Goal: Task Accomplishment & Management: Manage account settings

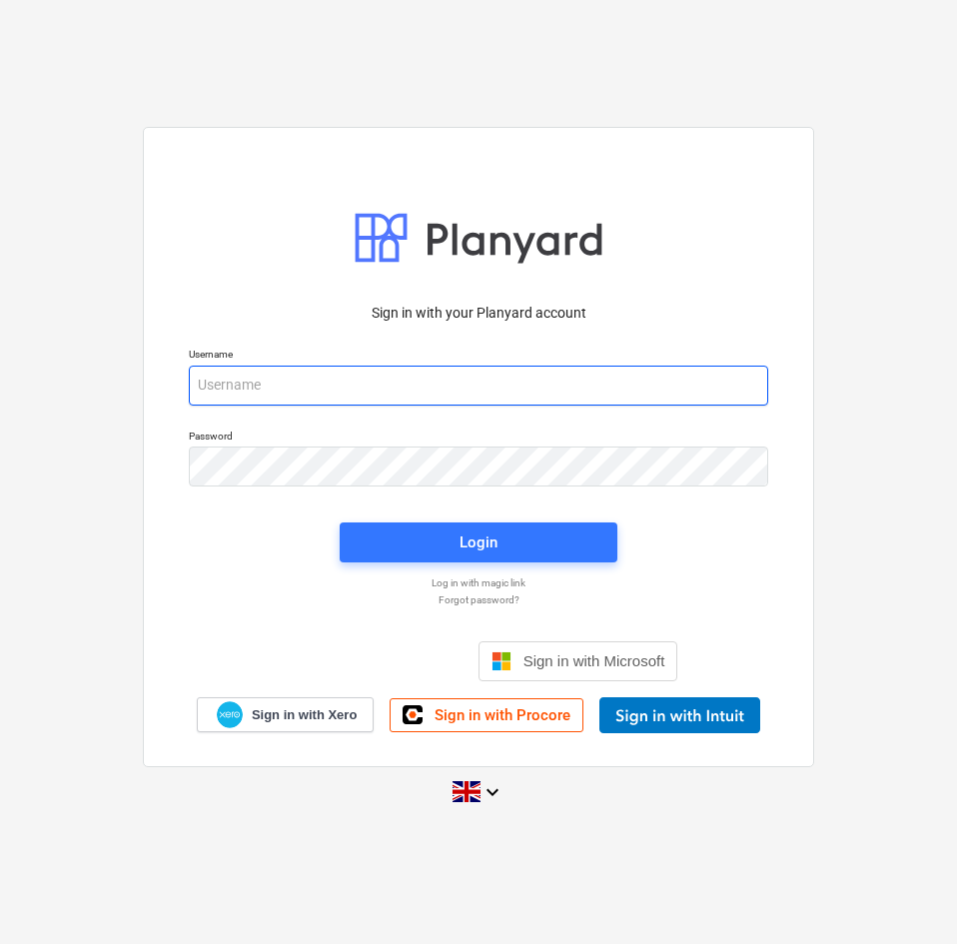
click at [305, 380] on input "email" at bounding box center [479, 386] width 580 height 40
click at [242, 390] on input "email" at bounding box center [479, 386] width 580 height 40
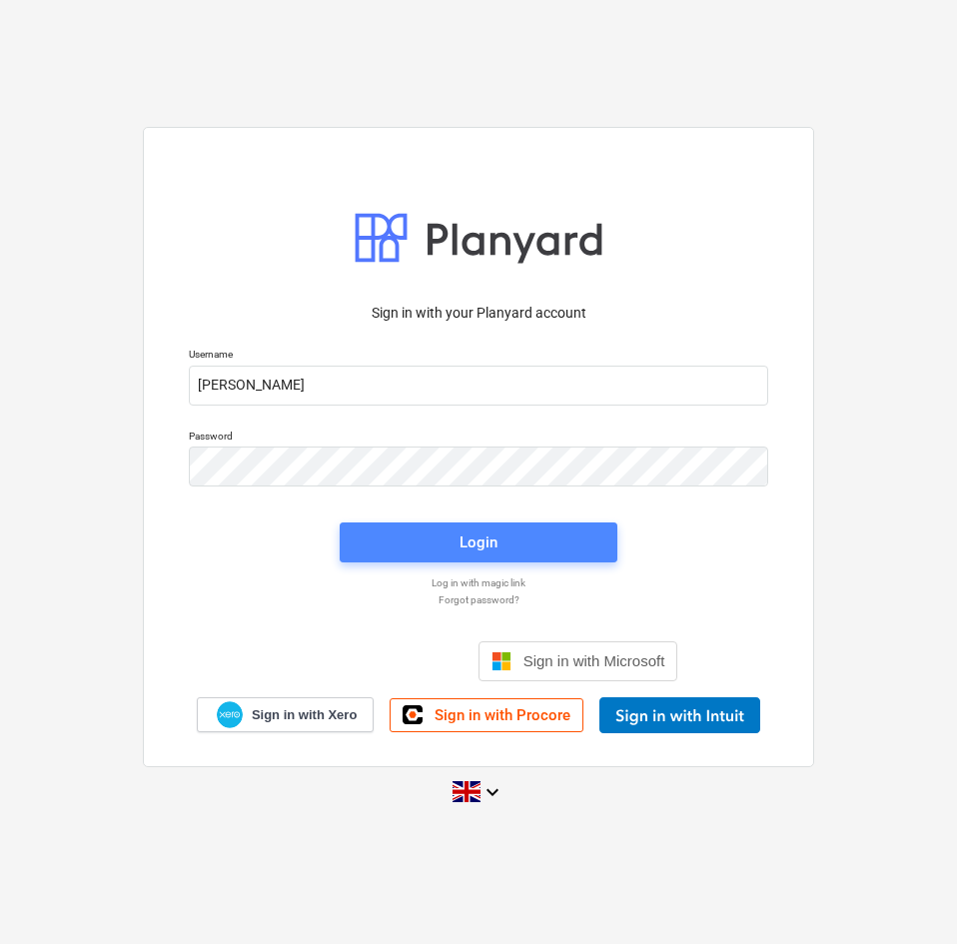
click at [435, 542] on span "Login" at bounding box center [479, 543] width 230 height 26
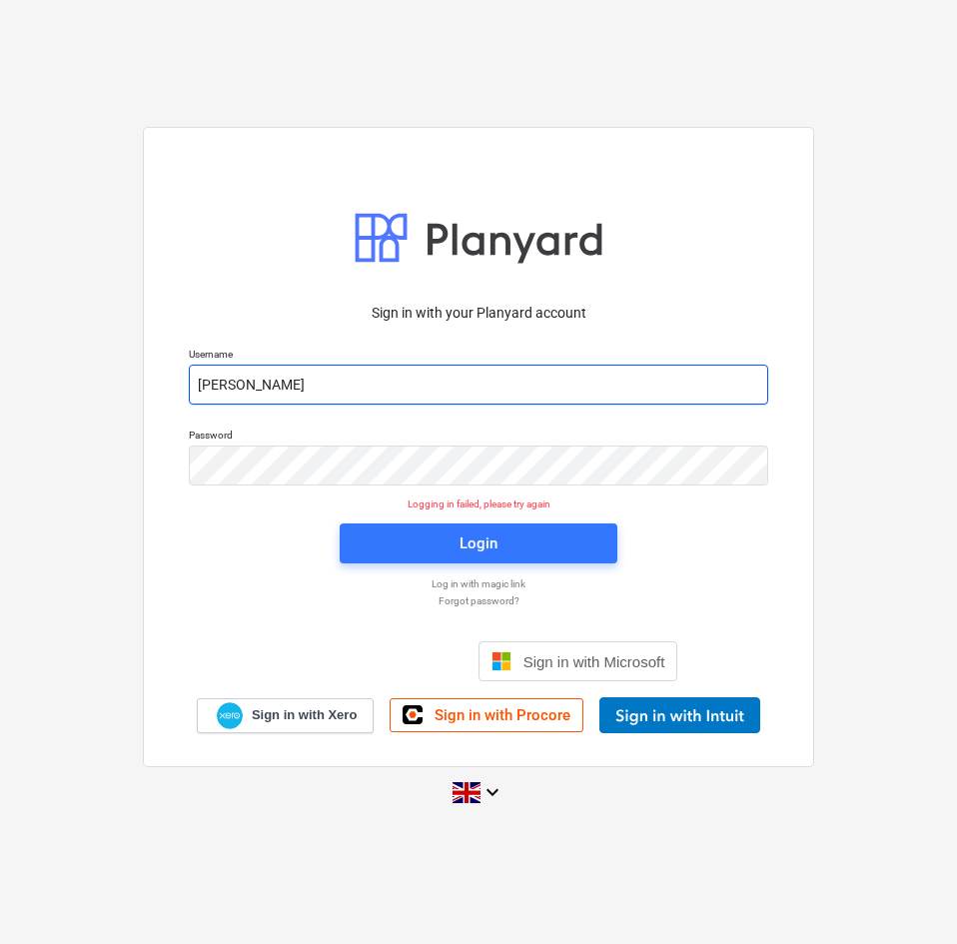
click at [286, 387] on input "[PERSON_NAME]" at bounding box center [479, 385] width 580 height 40
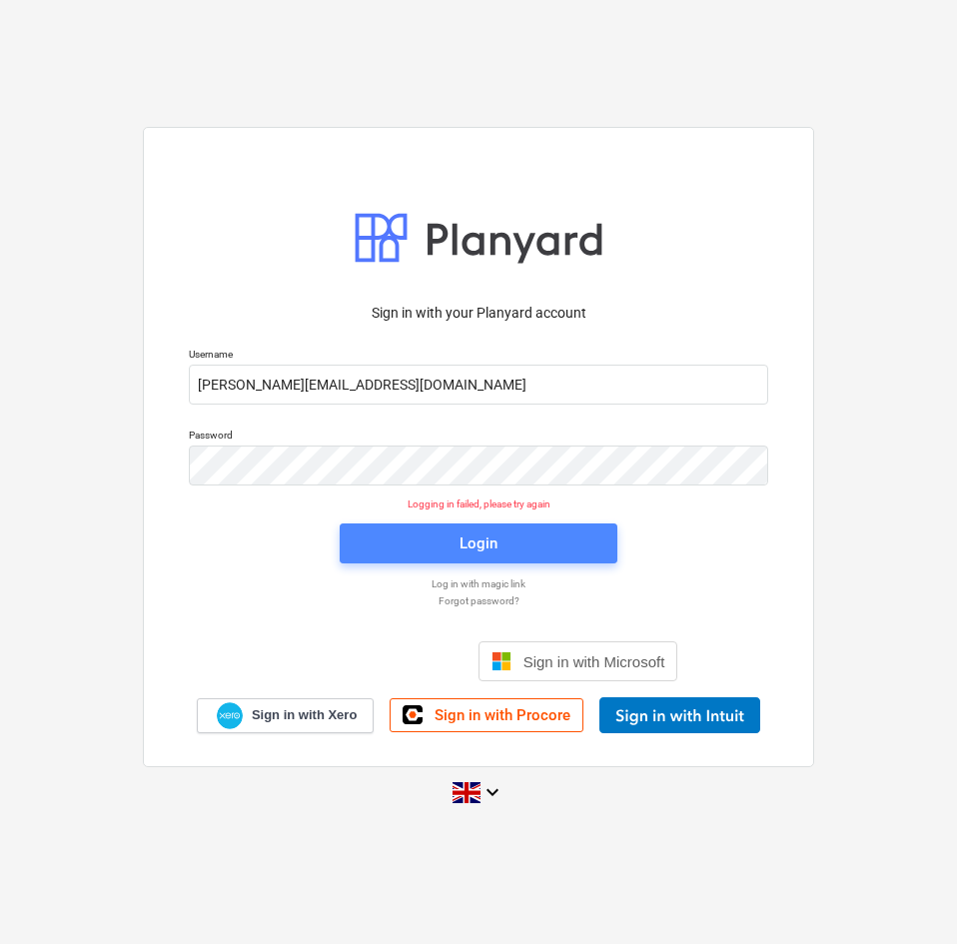
click at [428, 540] on span "Login" at bounding box center [479, 544] width 230 height 26
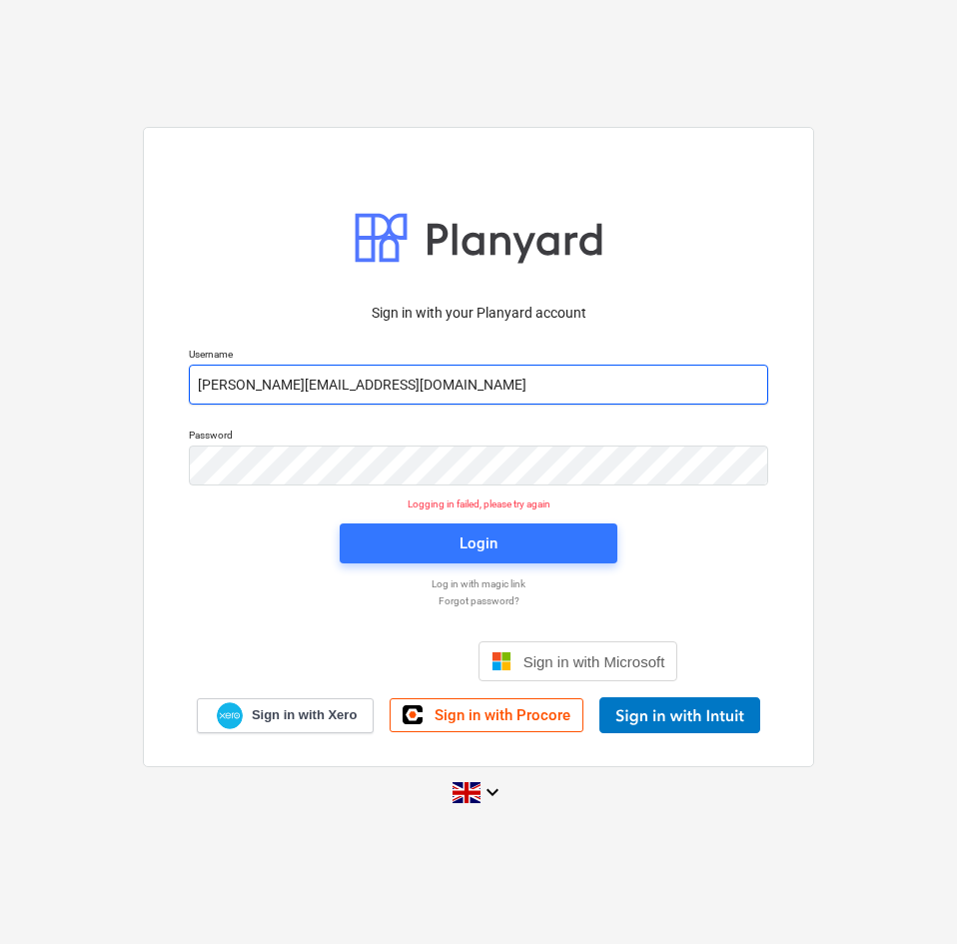
click at [350, 384] on input "[PERSON_NAME][EMAIL_ADDRESS][DOMAIN_NAME]" at bounding box center [479, 385] width 580 height 40
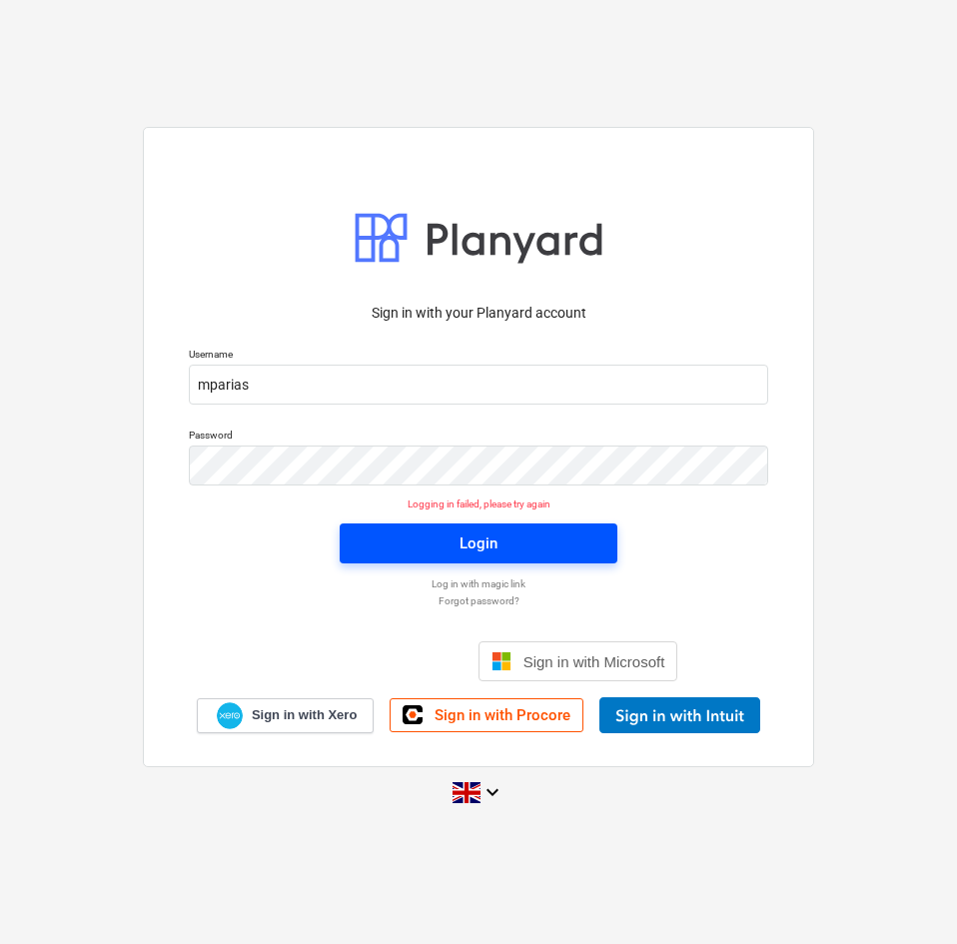
click at [493, 542] on div "Login" at bounding box center [479, 544] width 38 height 26
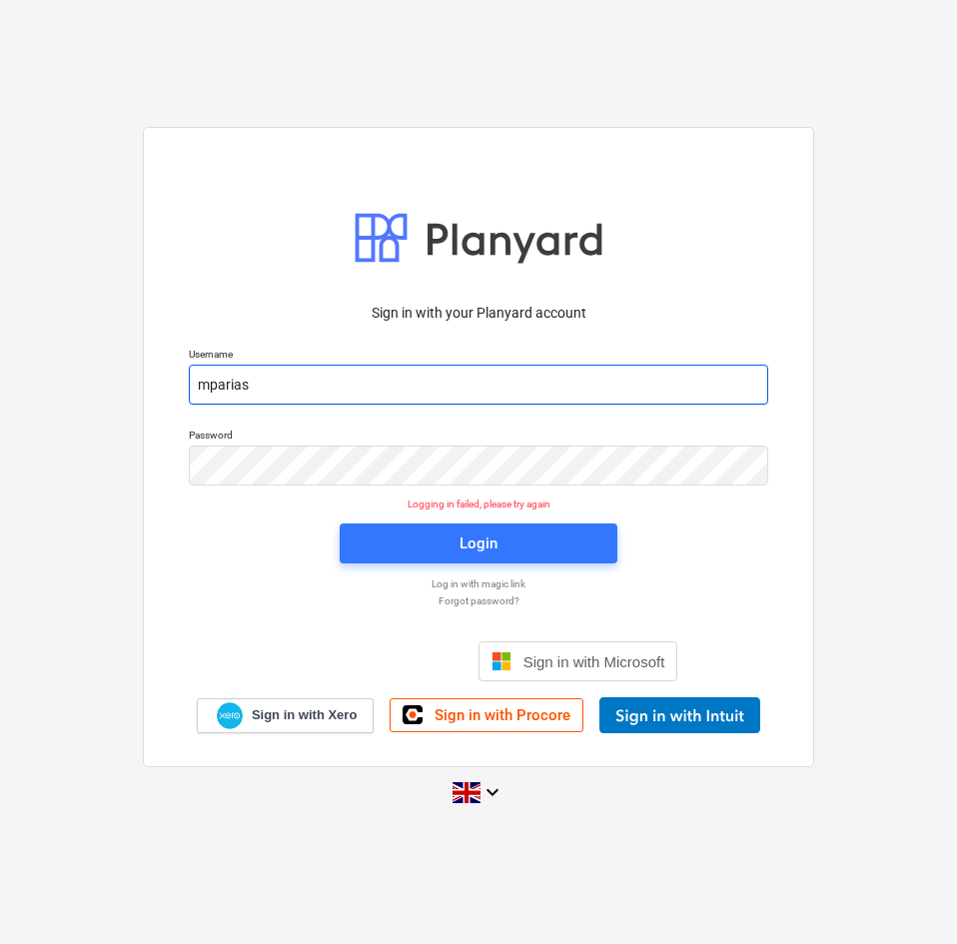
click at [269, 391] on input "mparias" at bounding box center [479, 385] width 580 height 40
type input "m"
type input "[PERSON_NAME][EMAIL_ADDRESS][DOMAIN_NAME]"
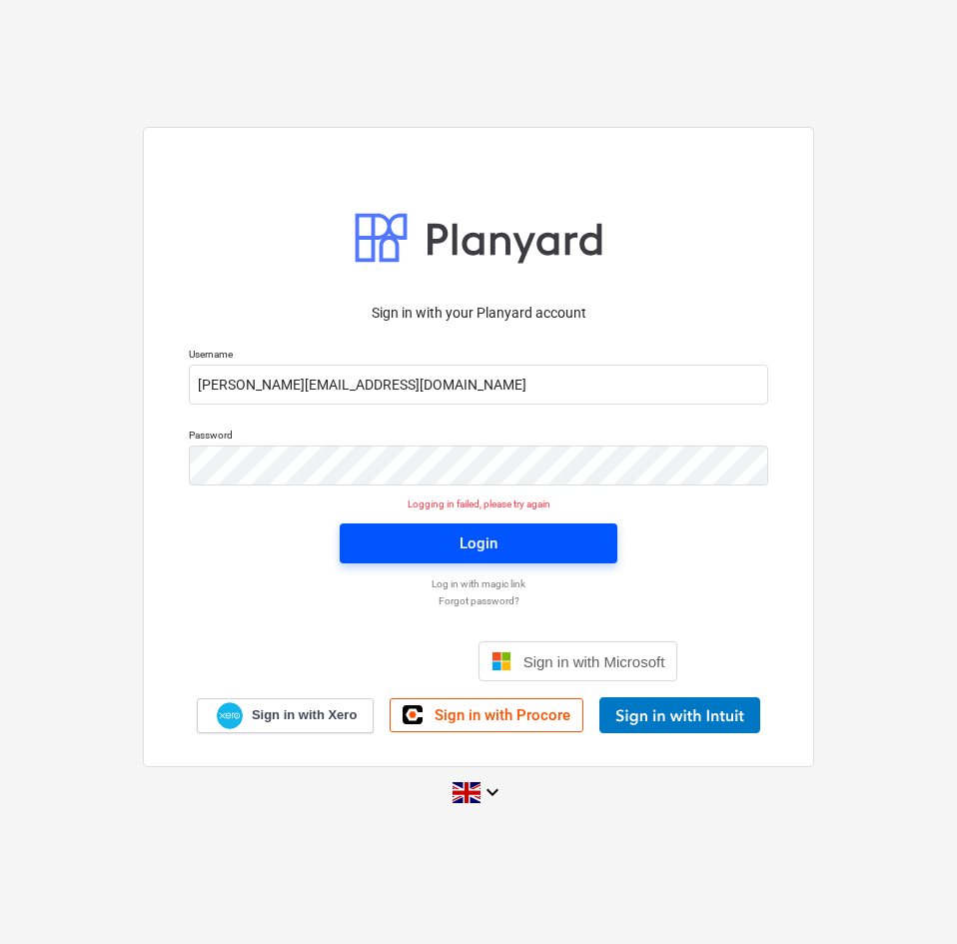
click at [464, 528] on button "Login" at bounding box center [479, 544] width 278 height 40
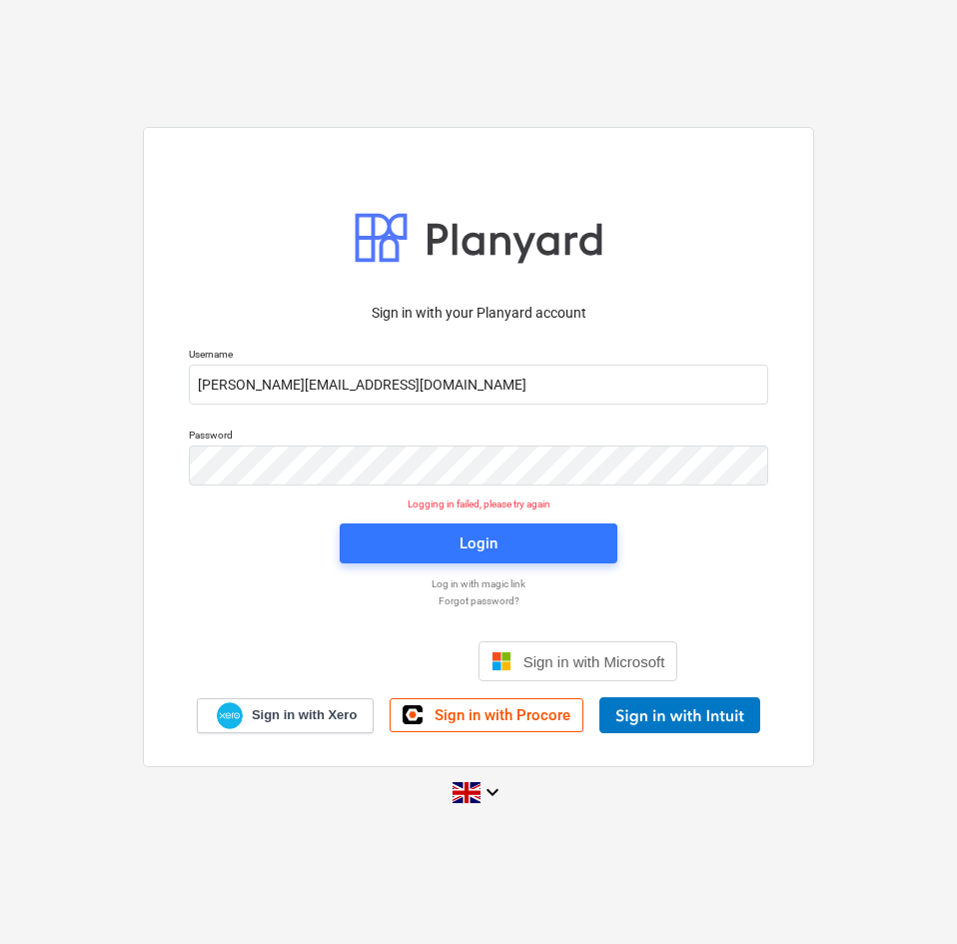
click at [491, 604] on p "Forgot password?" at bounding box center [479, 601] width 600 height 13
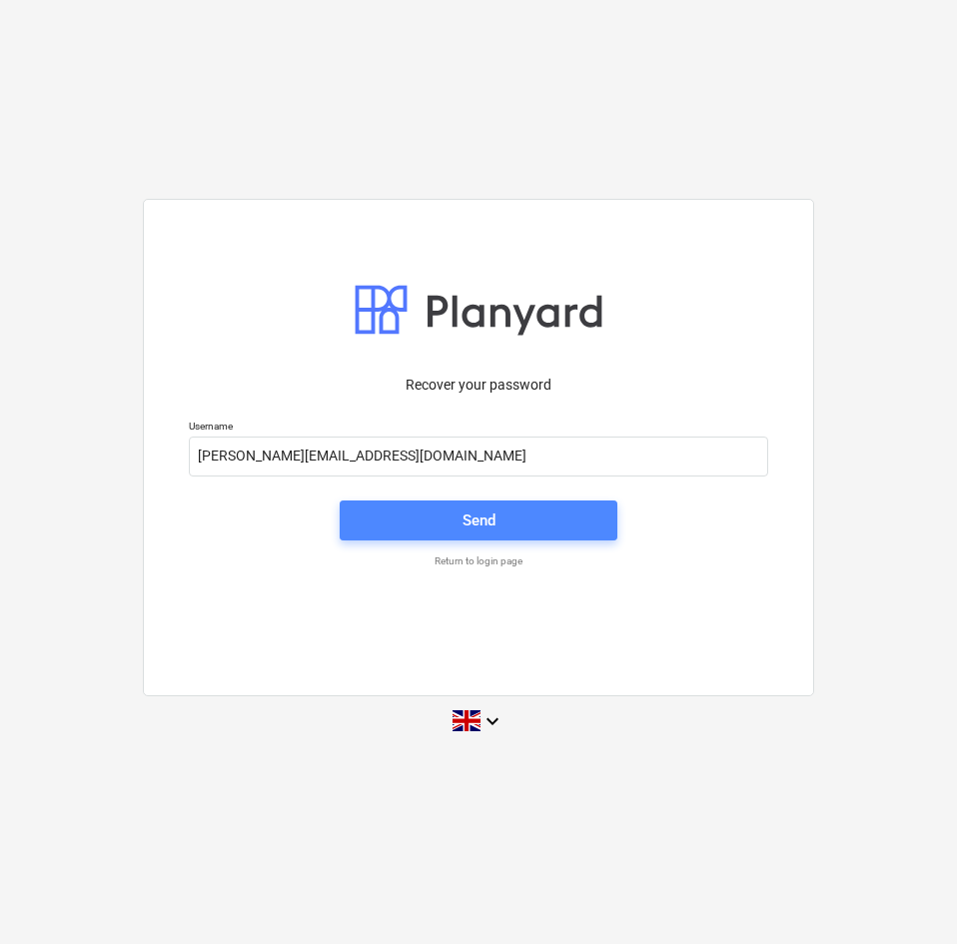
click at [497, 516] on span "Send" at bounding box center [479, 521] width 230 height 26
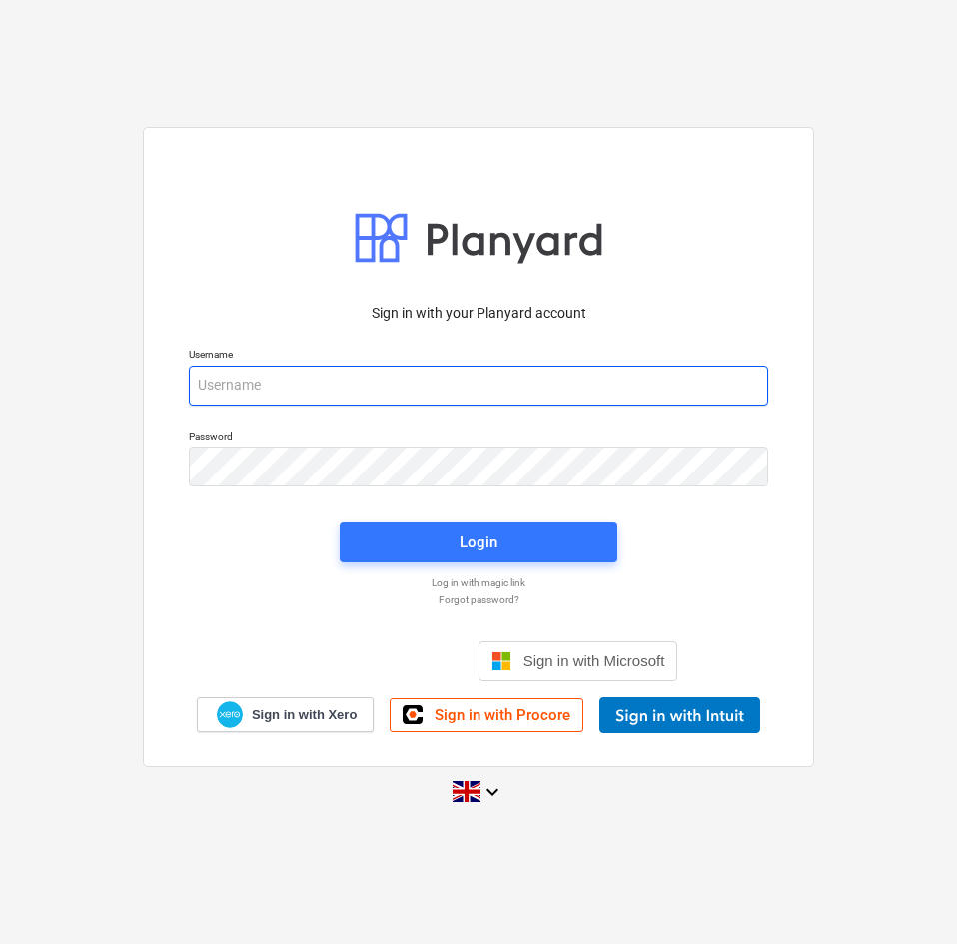
click at [250, 392] on input "email" at bounding box center [479, 386] width 580 height 40
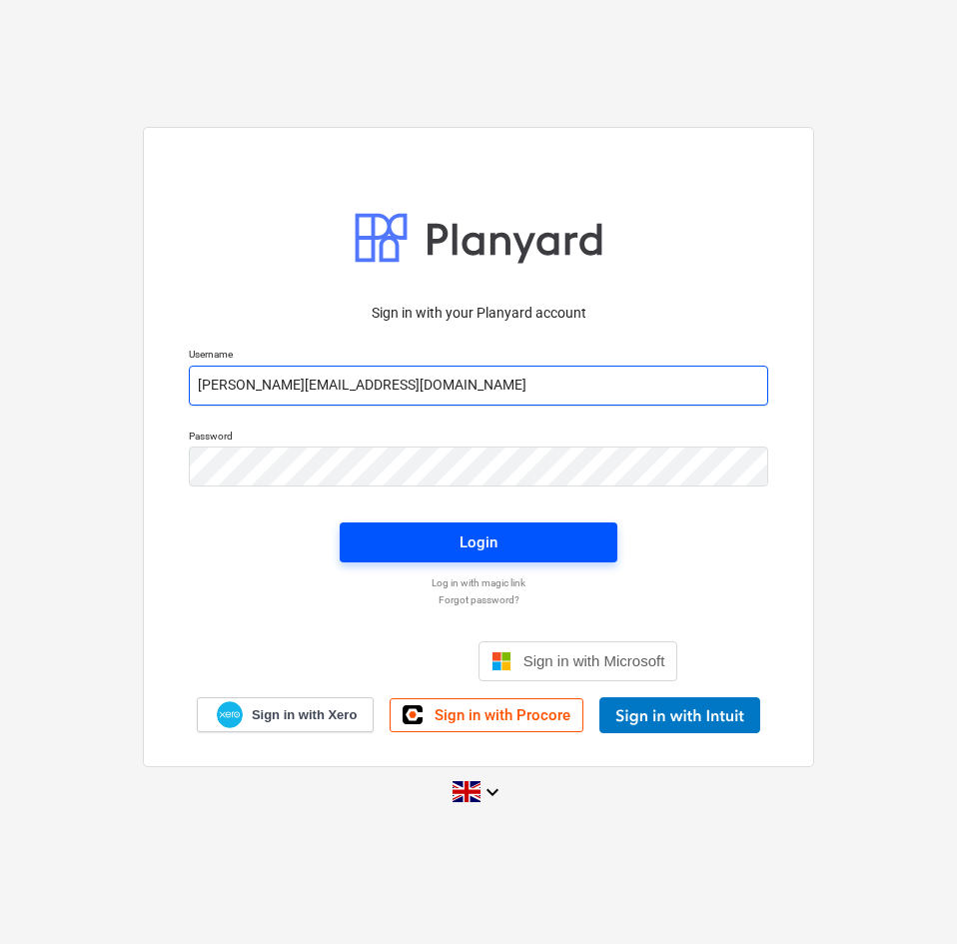
type input "[PERSON_NAME][EMAIL_ADDRESS][DOMAIN_NAME]"
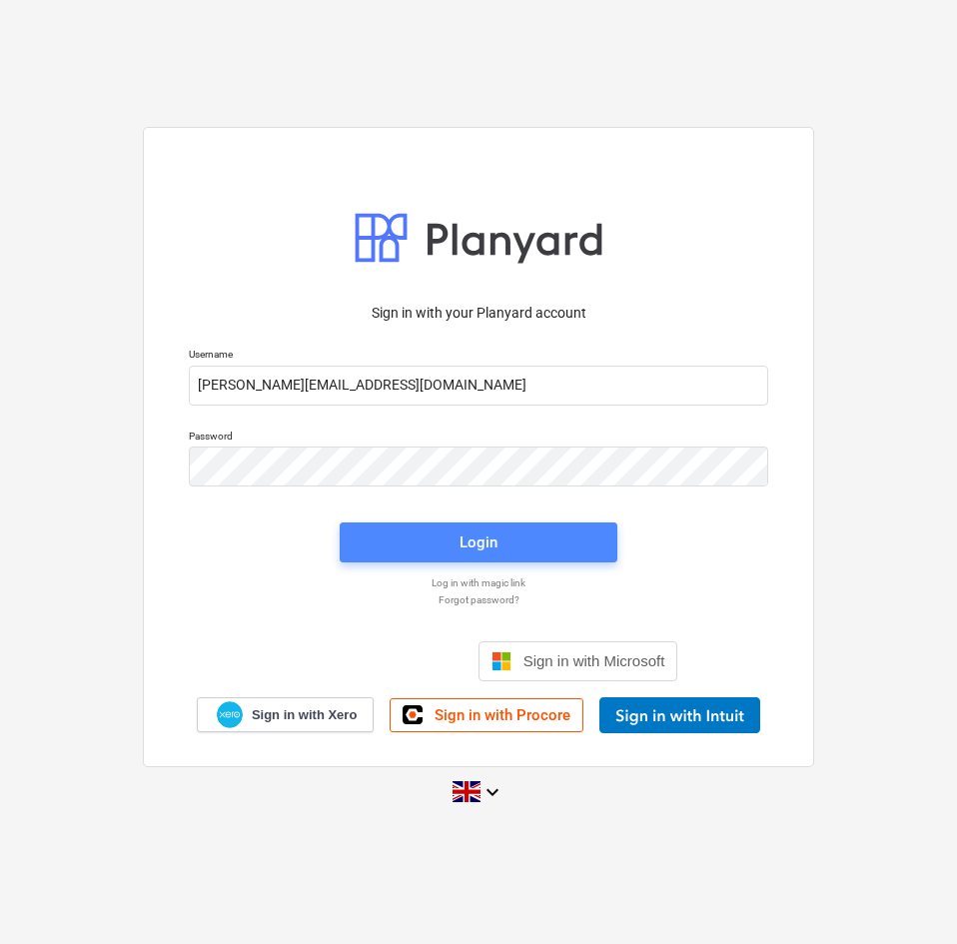
click at [502, 536] on span "Login" at bounding box center [479, 543] width 230 height 26
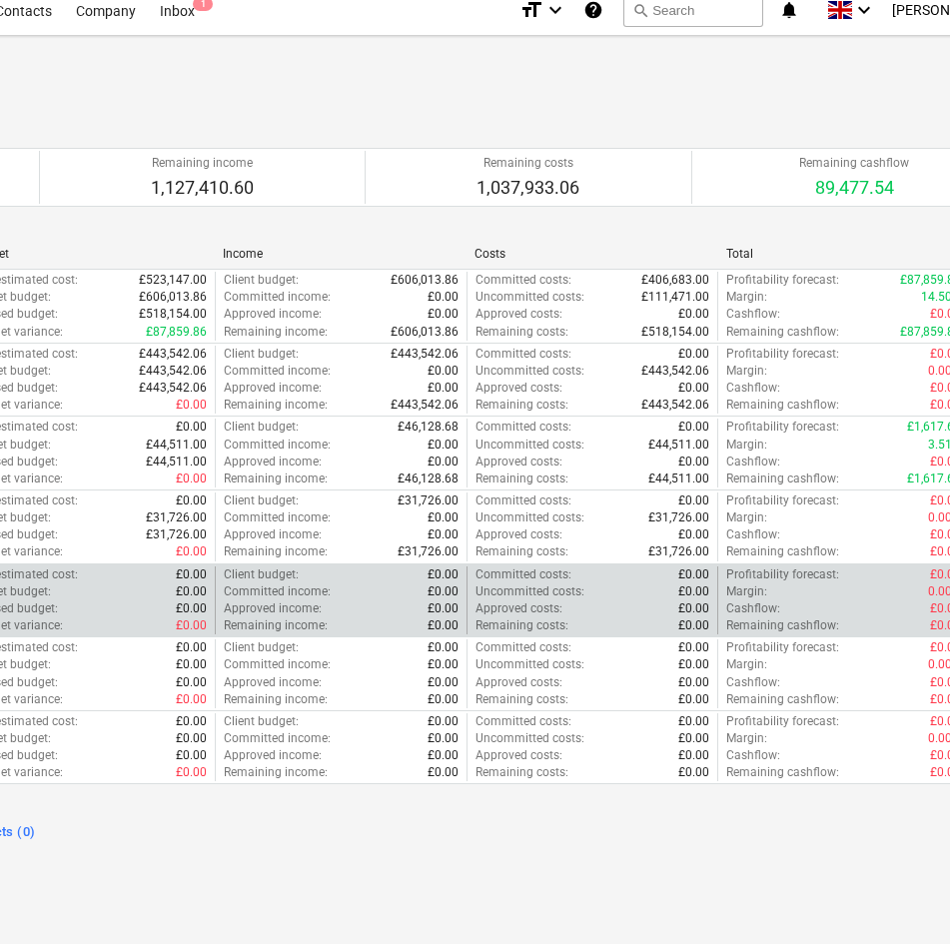
scroll to position [15, 417]
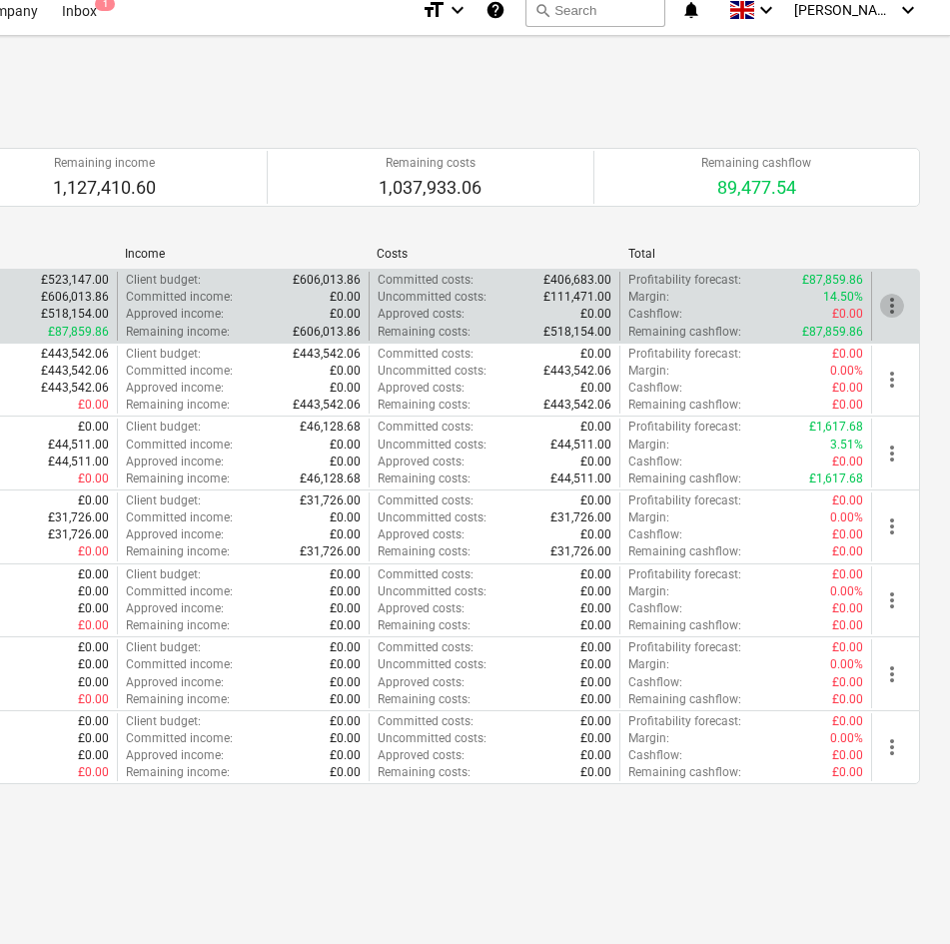
click at [887, 302] on span "more_vert" at bounding box center [892, 306] width 24 height 24
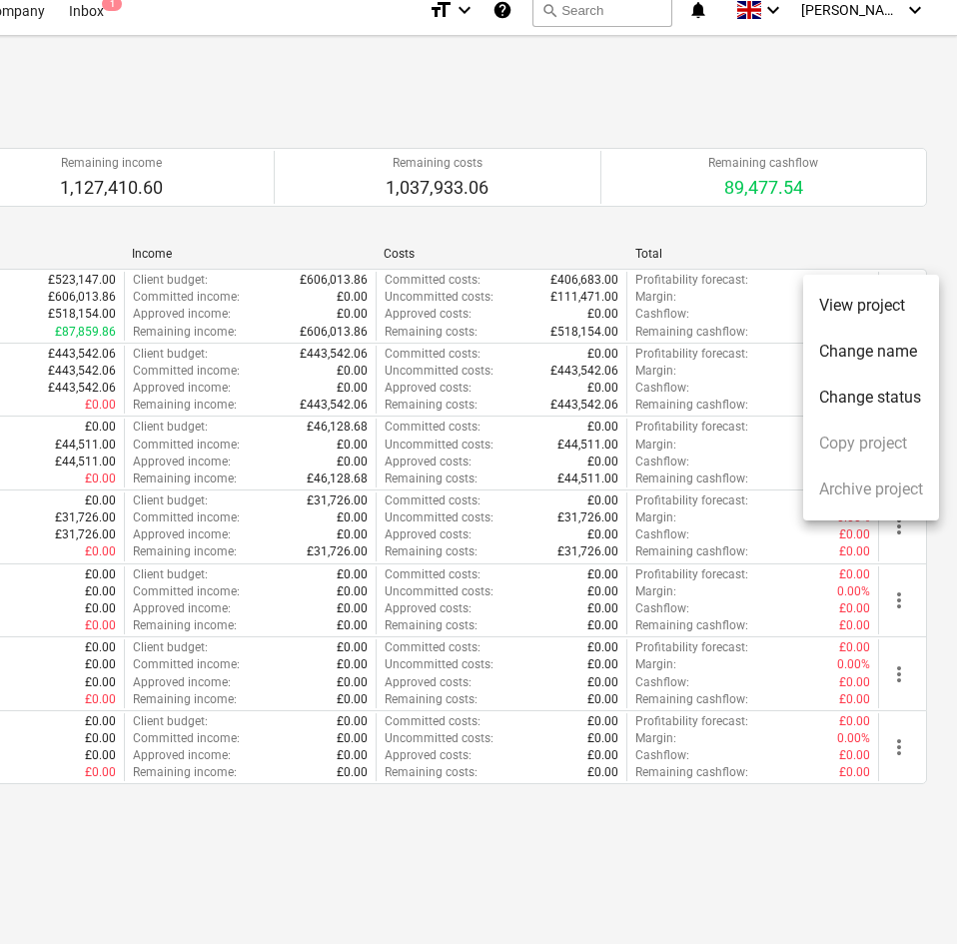
click at [801, 255] on div at bounding box center [478, 472] width 957 height 944
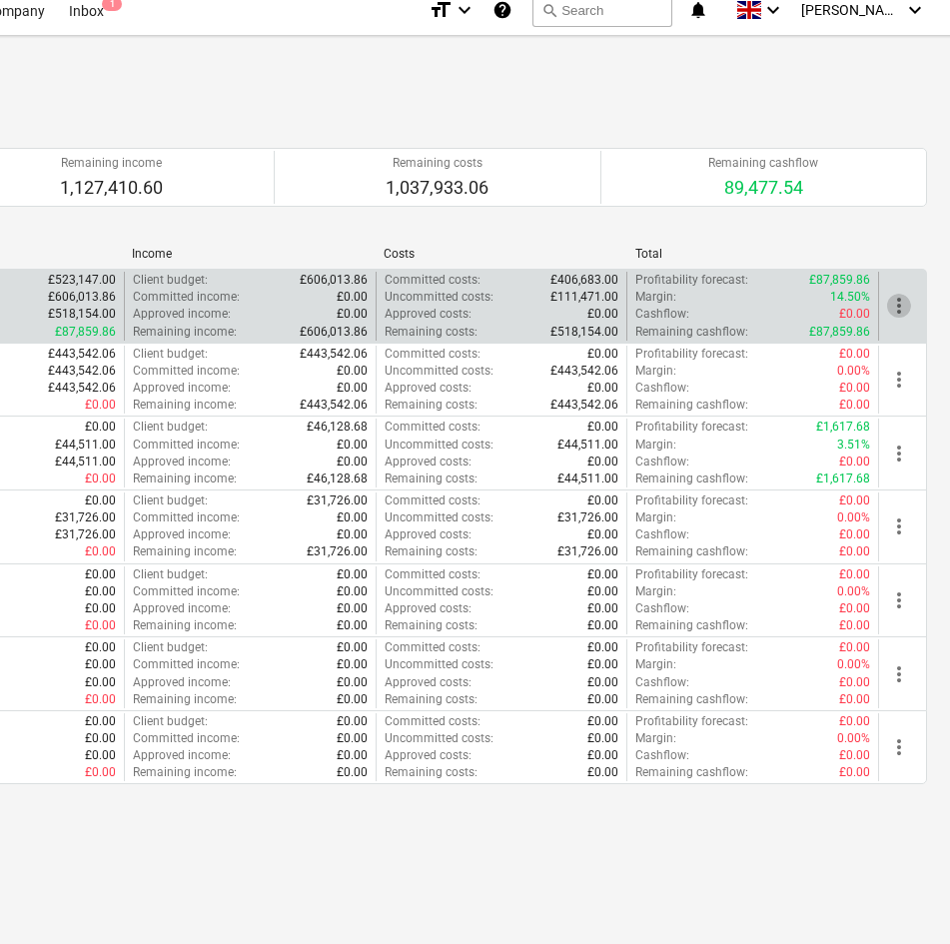
click at [900, 298] on span "more_vert" at bounding box center [899, 306] width 24 height 24
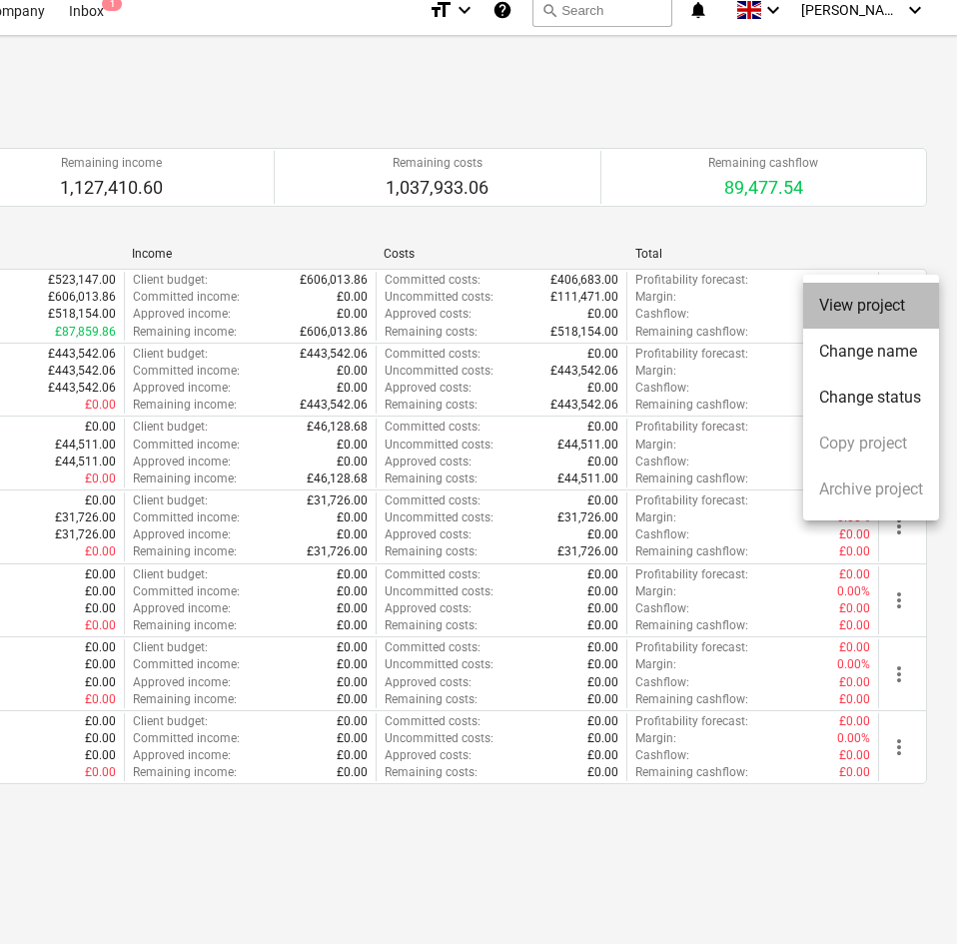
click at [872, 308] on li "View project" at bounding box center [871, 306] width 136 height 46
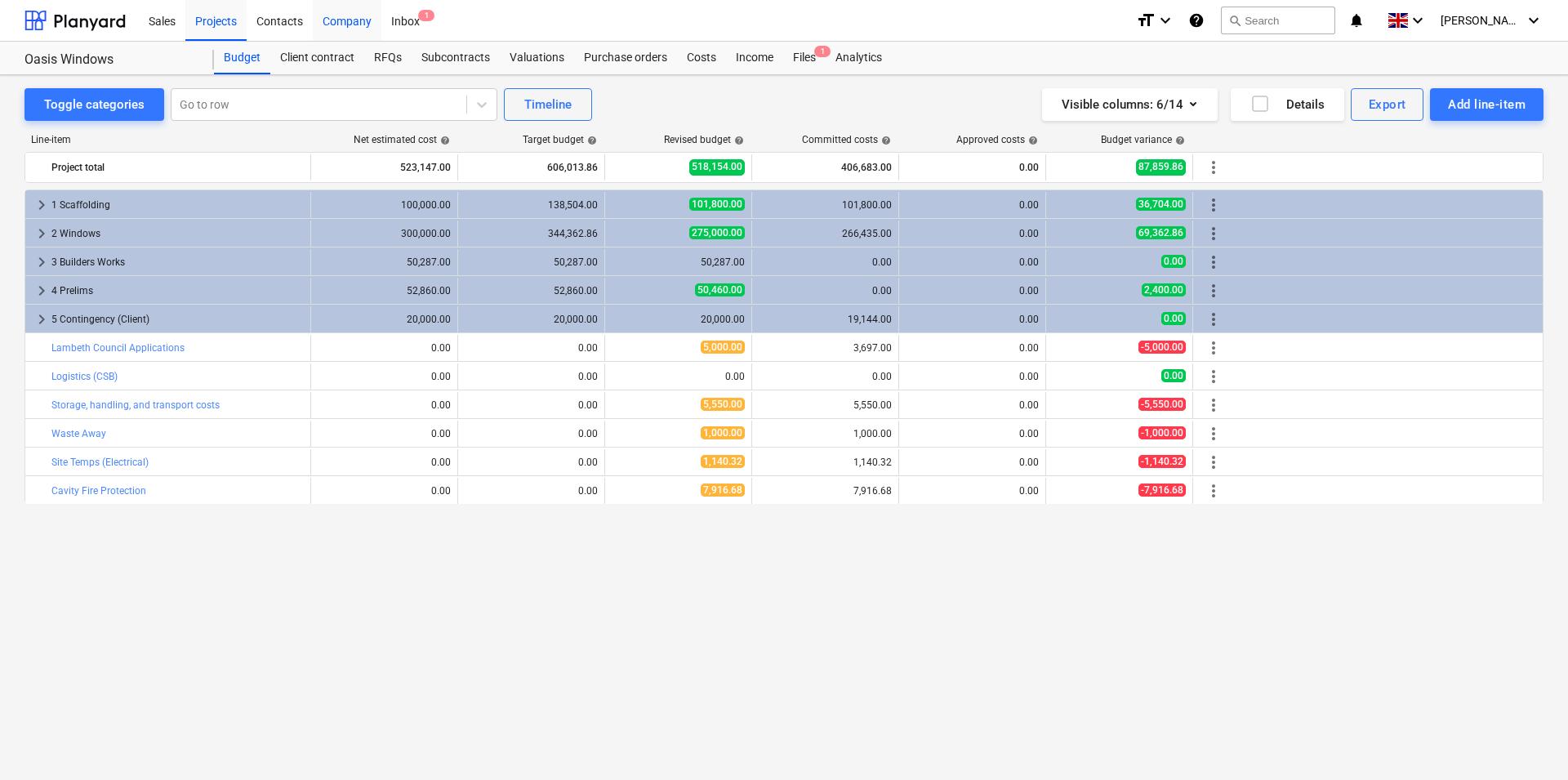
click at [374, 11] on div "Company" at bounding box center [347, 20] width 69 height 42
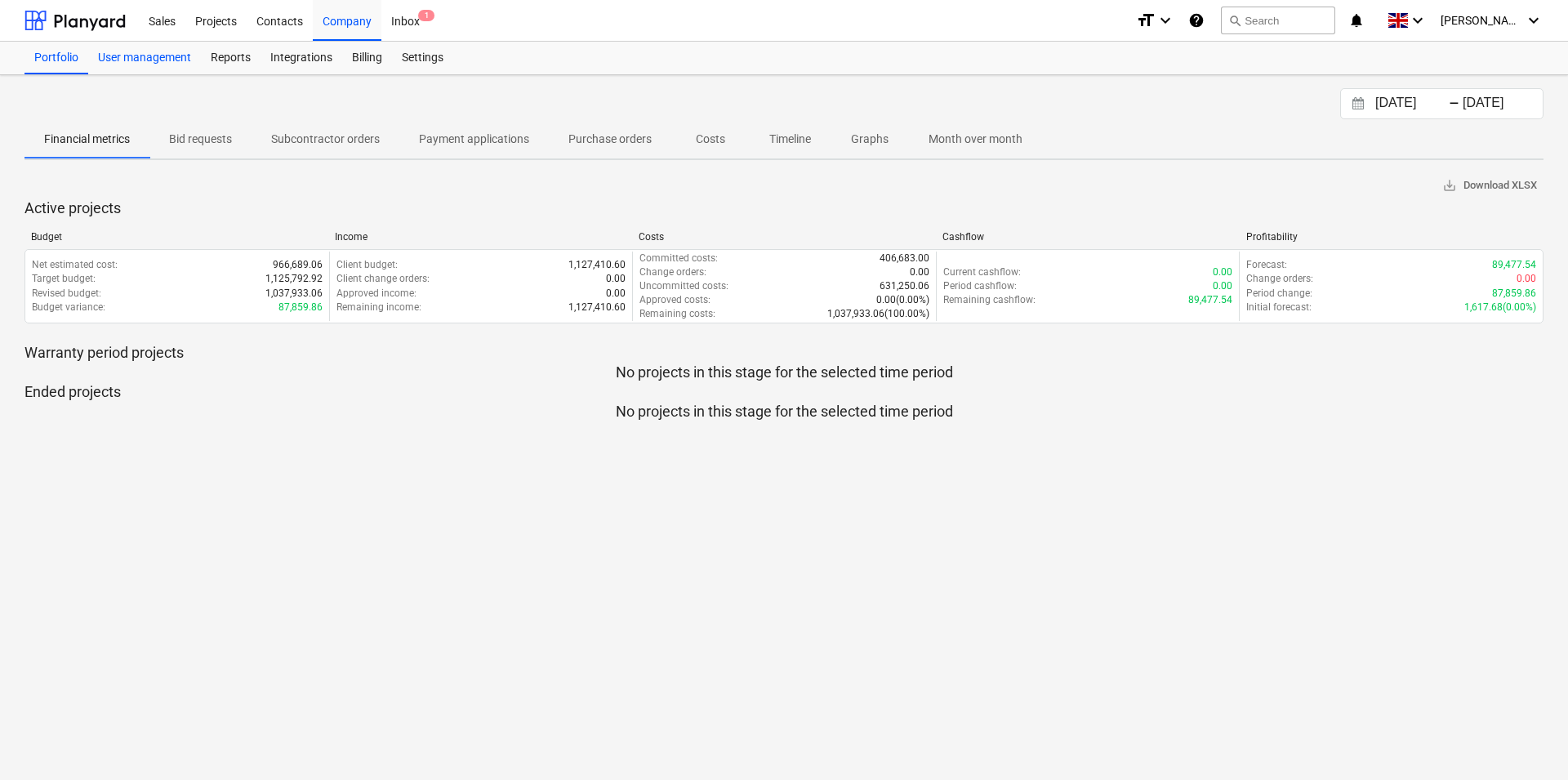
click at [162, 59] on div "User management" at bounding box center [145, 58] width 113 height 33
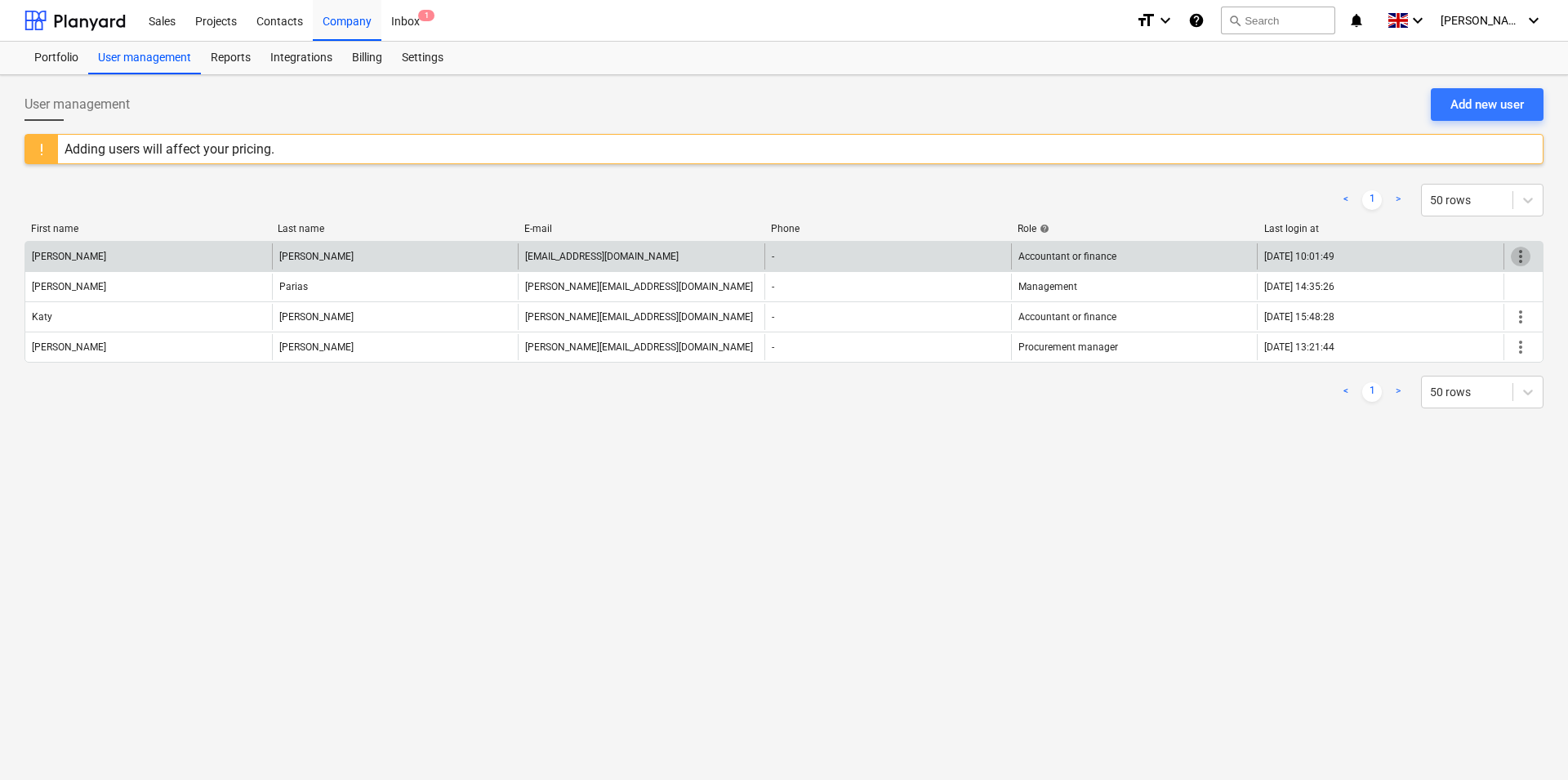
click at [781, 251] on span "more_vert" at bounding box center [1521, 257] width 20 height 20
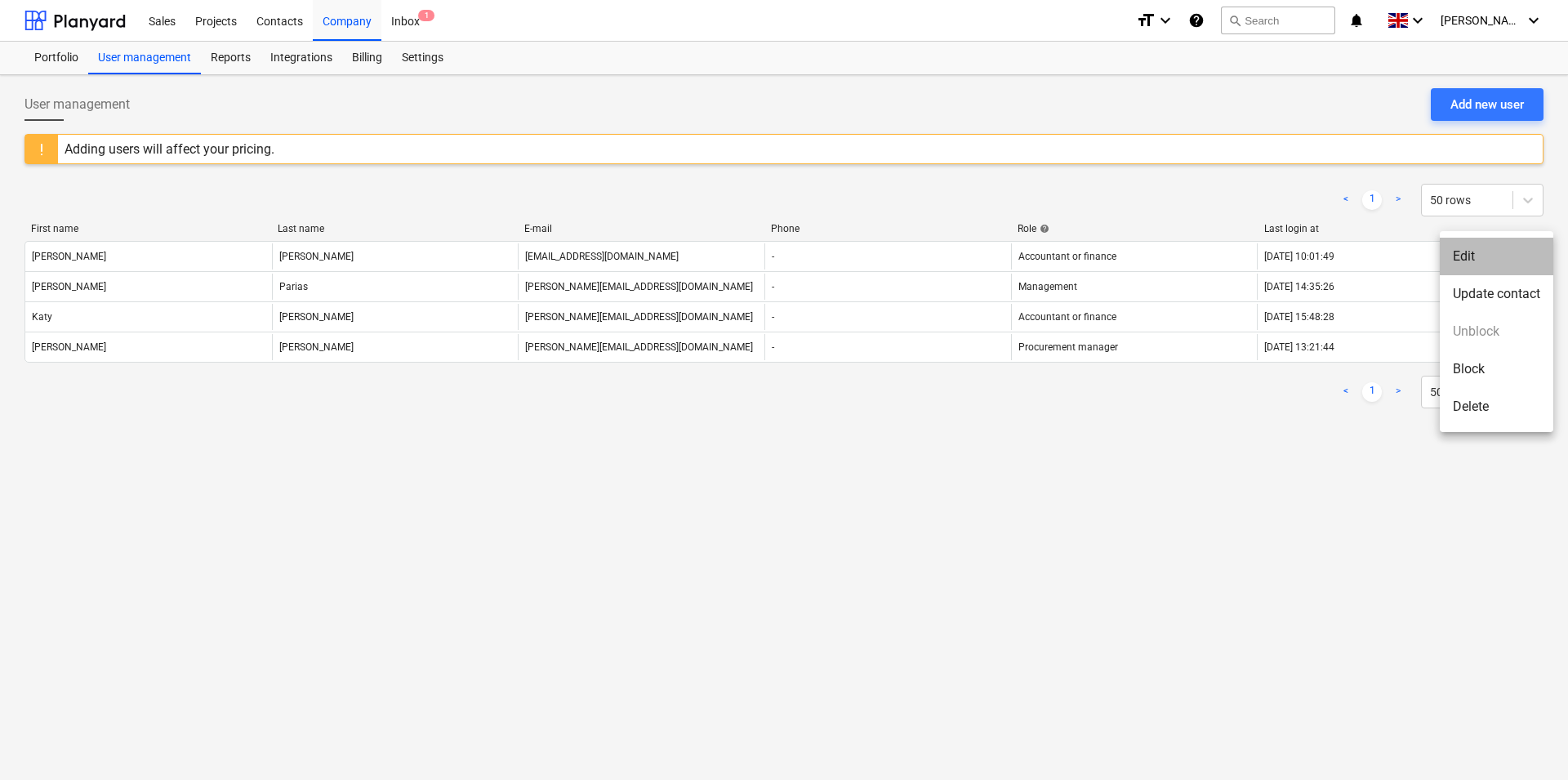
click at [781, 257] on li "Edit" at bounding box center [1496, 257] width 114 height 38
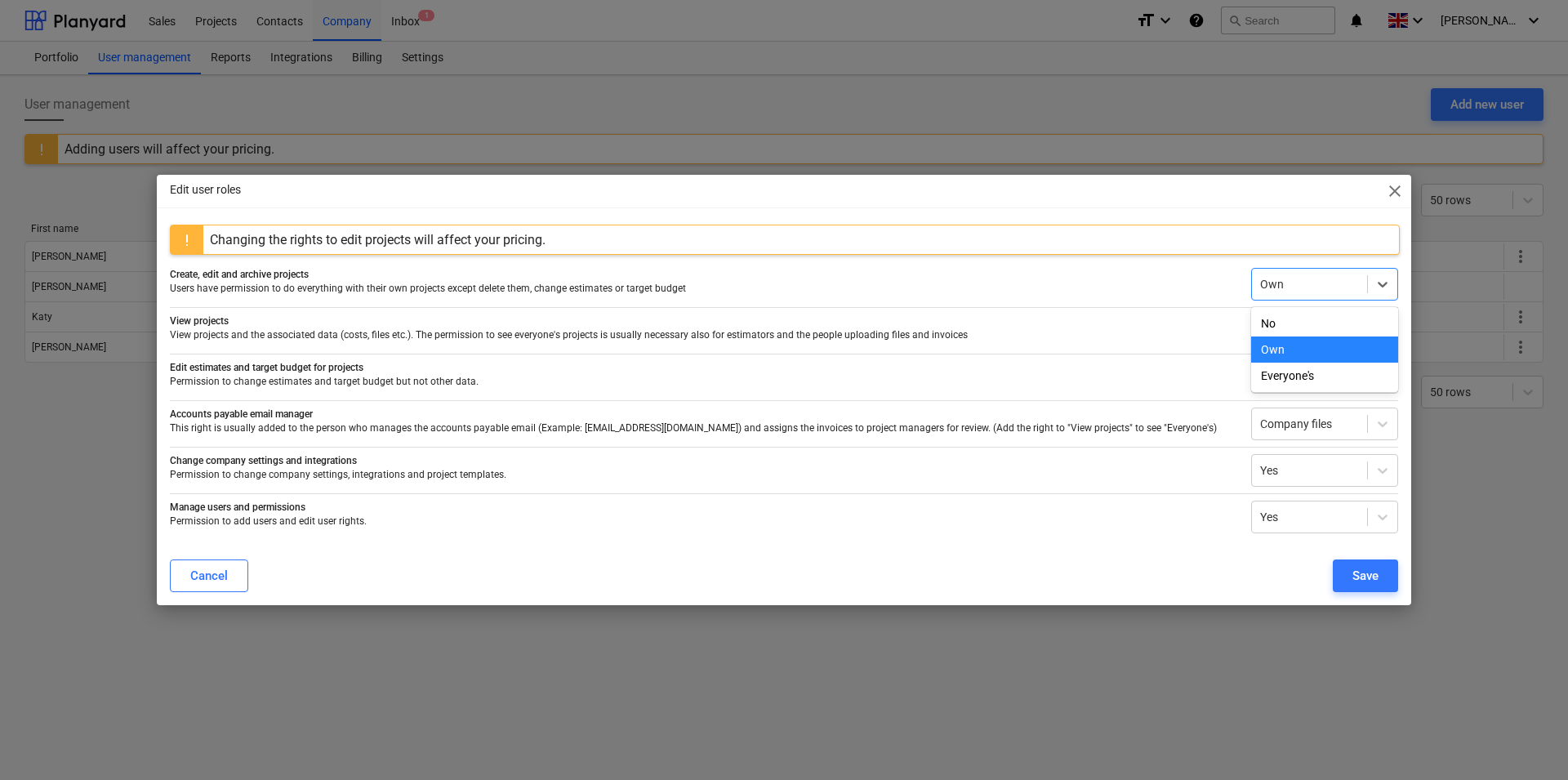
click at [781, 294] on div "Own" at bounding box center [1309, 285] width 115 height 23
click at [781, 370] on div "Everyone's" at bounding box center [1325, 376] width 147 height 26
click at [781, 580] on button "Save" at bounding box center [1365, 576] width 65 height 33
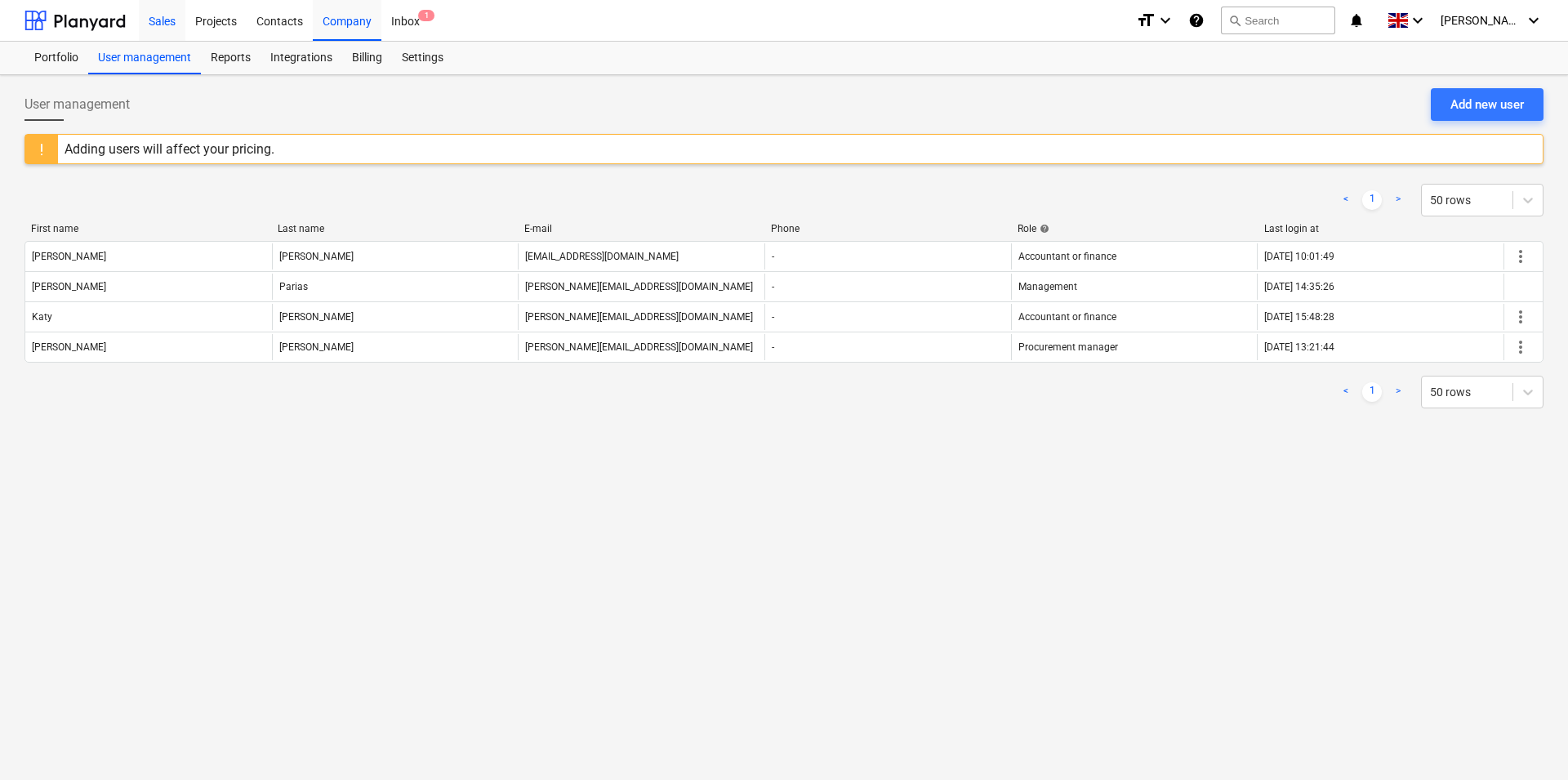
click at [162, 21] on div "Sales" at bounding box center [162, 20] width 47 height 42
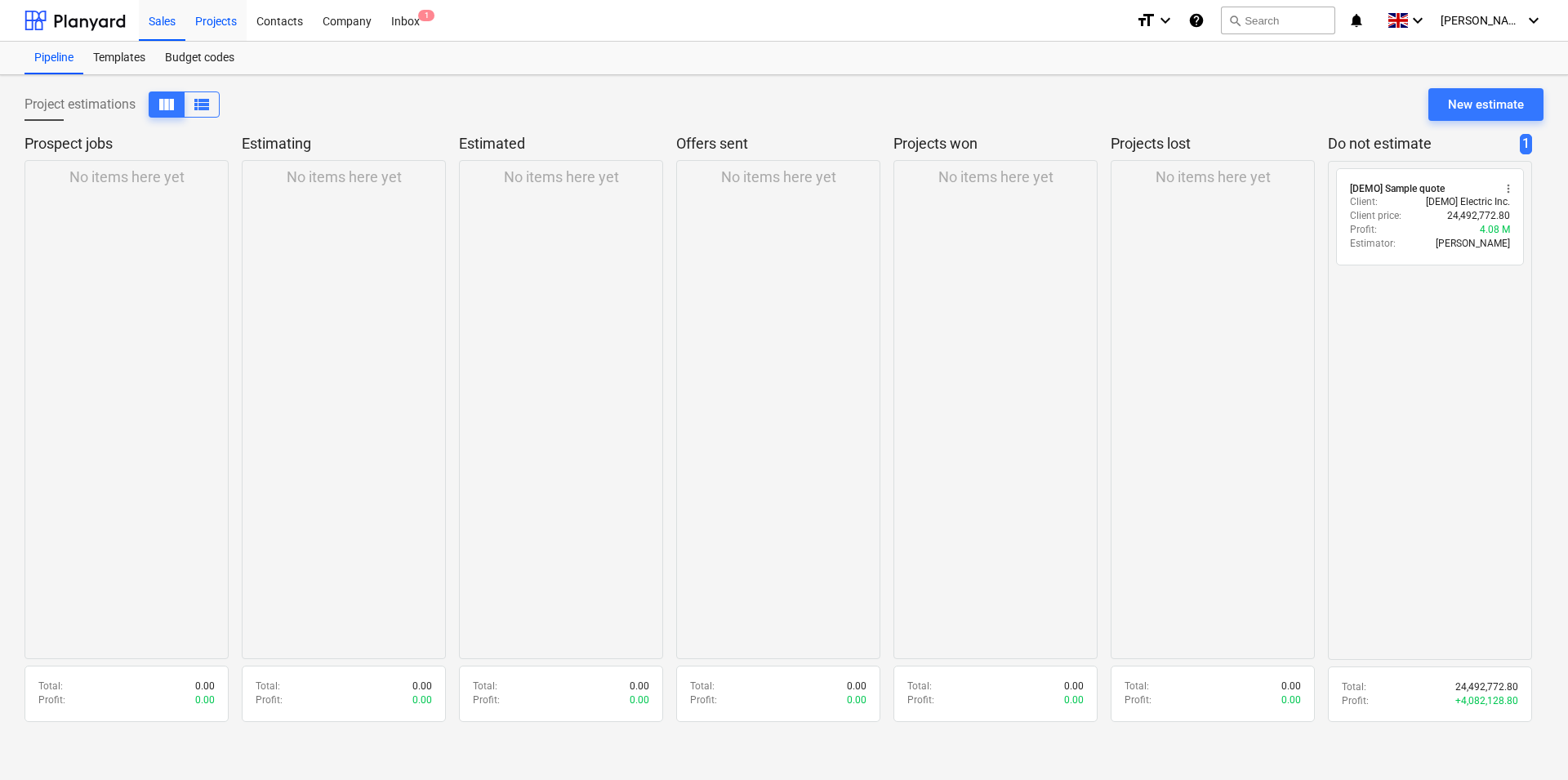
click at [214, 19] on div "Projects" at bounding box center [216, 20] width 61 height 42
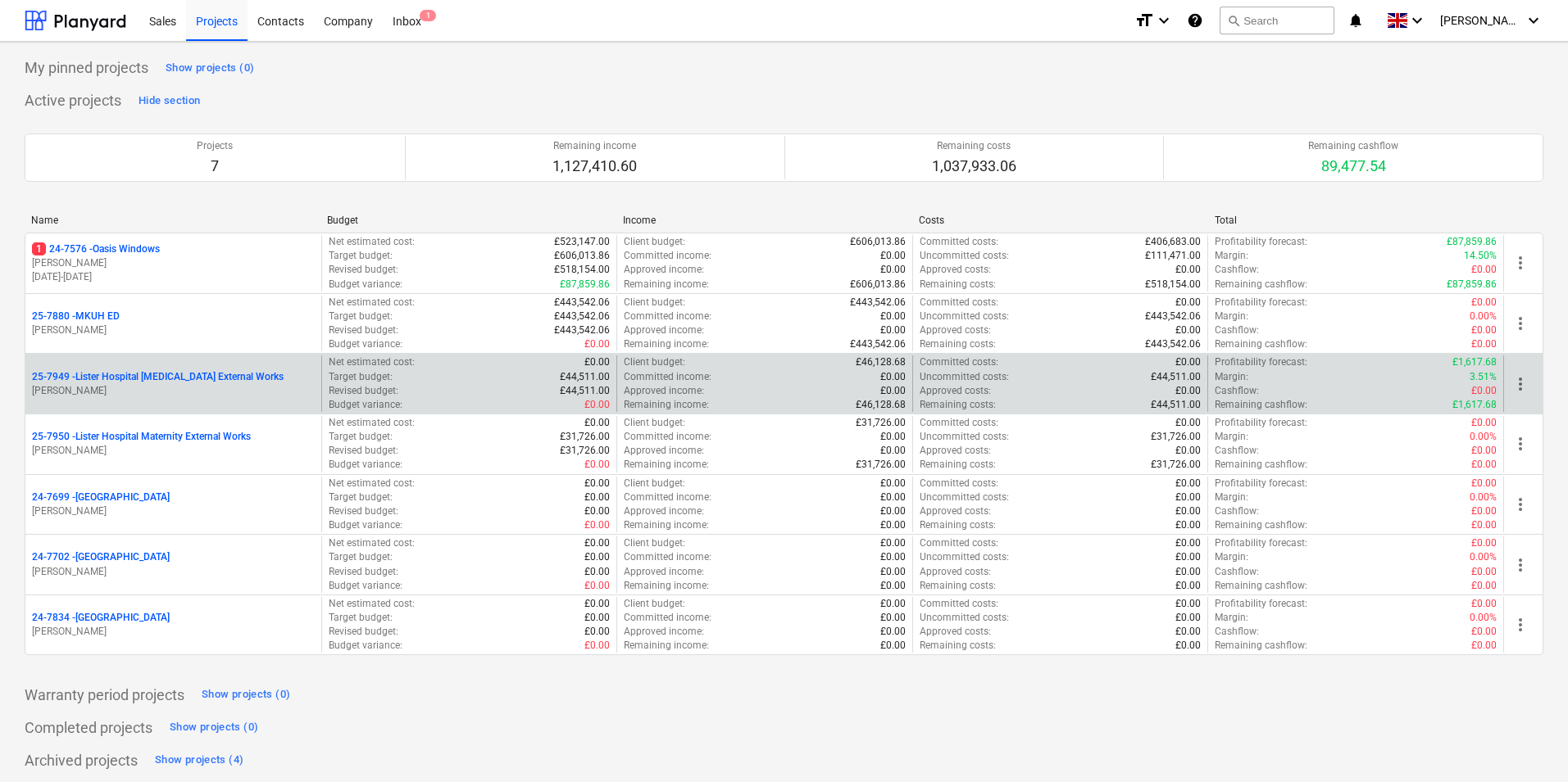
click at [253, 376] on p "25-7949 - Lister Hospital [MEDICAL_DATA] External Works" at bounding box center [157, 377] width 252 height 14
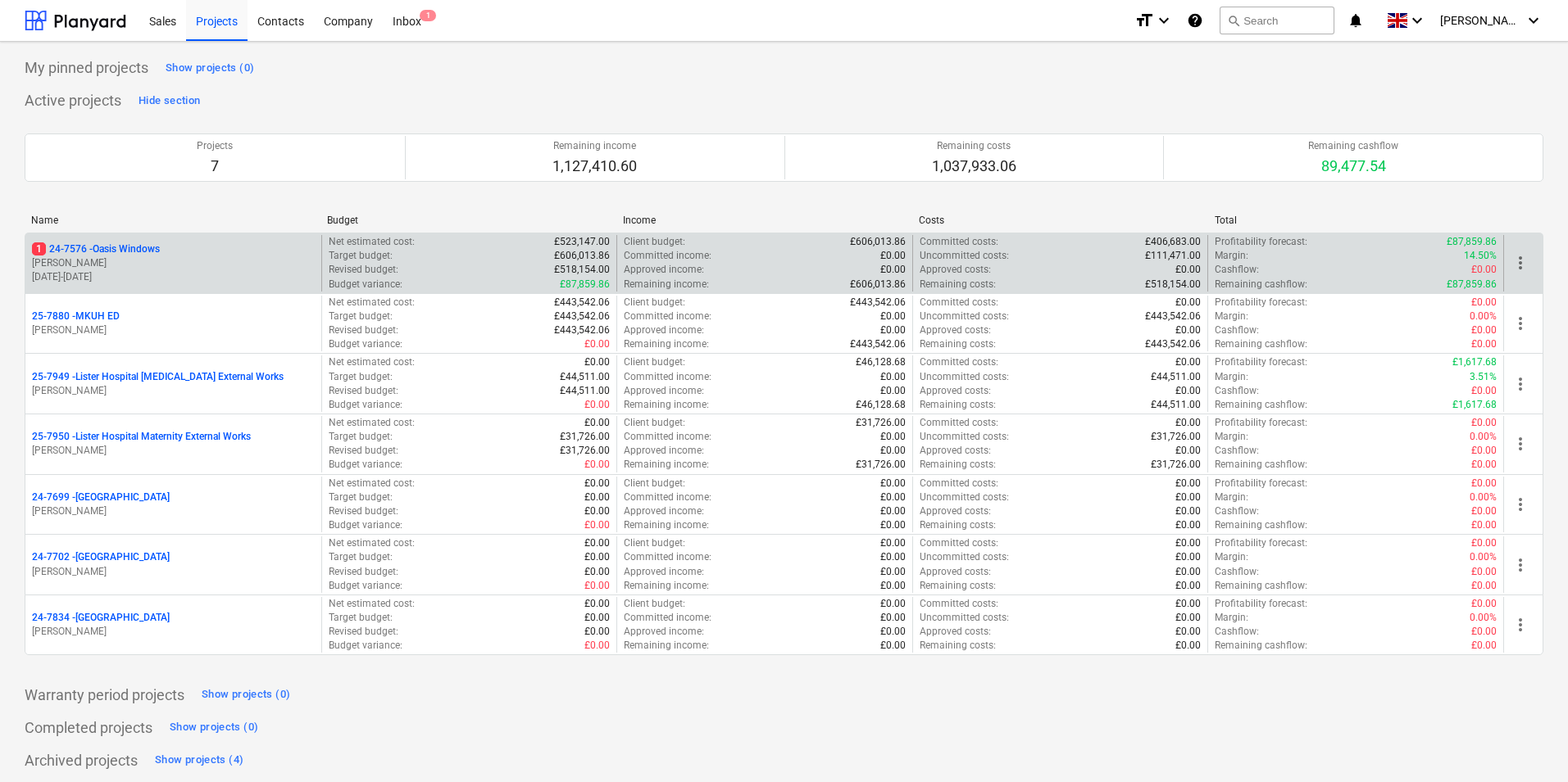
click at [102, 249] on p "1 24-7576 - Oasis Windows" at bounding box center [96, 249] width 128 height 14
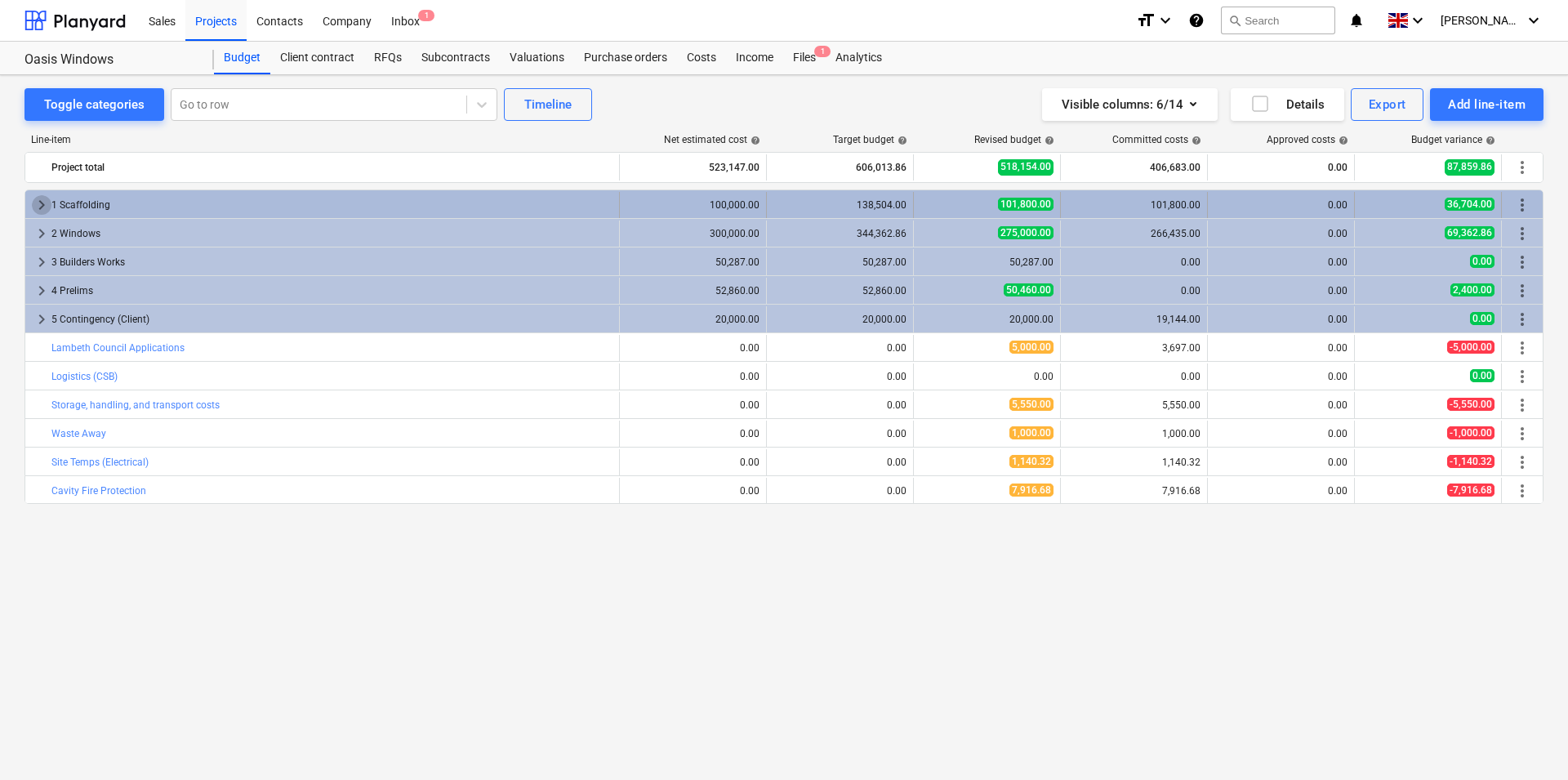
click at [38, 199] on span "keyboard_arrow_right" at bounding box center [42, 205] width 20 height 20
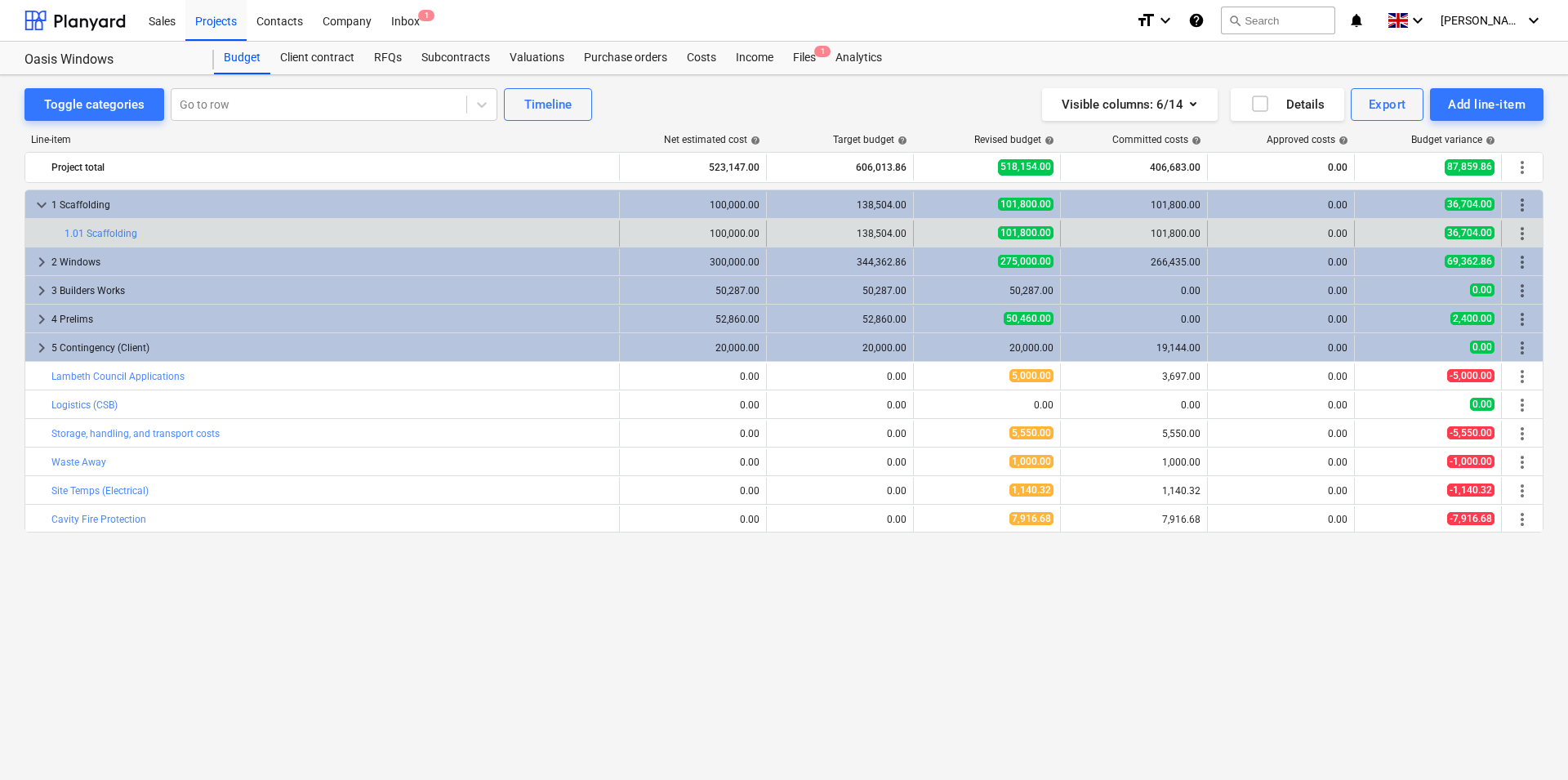
click at [781, 233] on div "101,800.00" at bounding box center [1133, 234] width 133 height 11
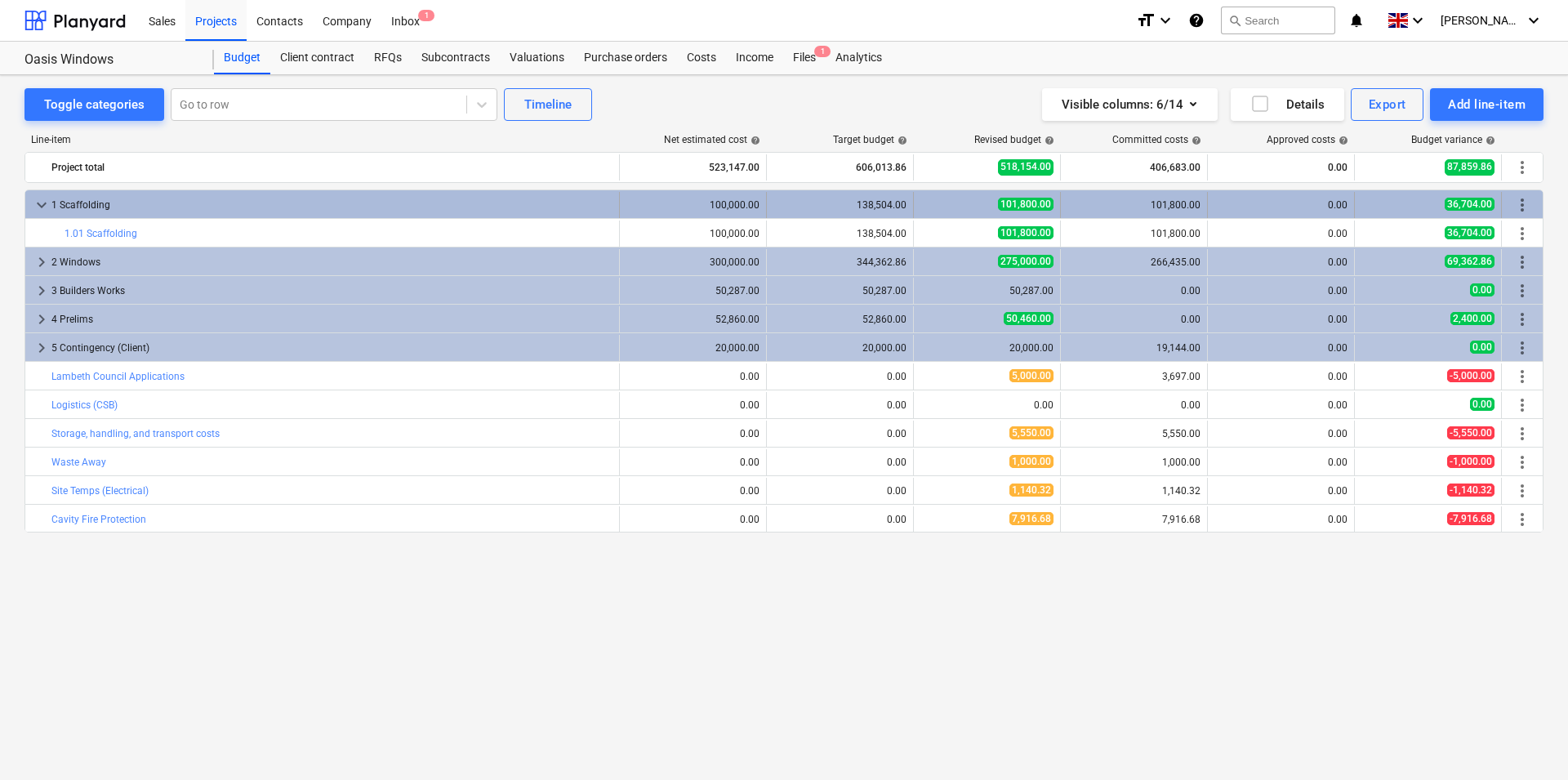
click at [781, 207] on div "101,800.00" at bounding box center [1133, 205] width 133 height 11
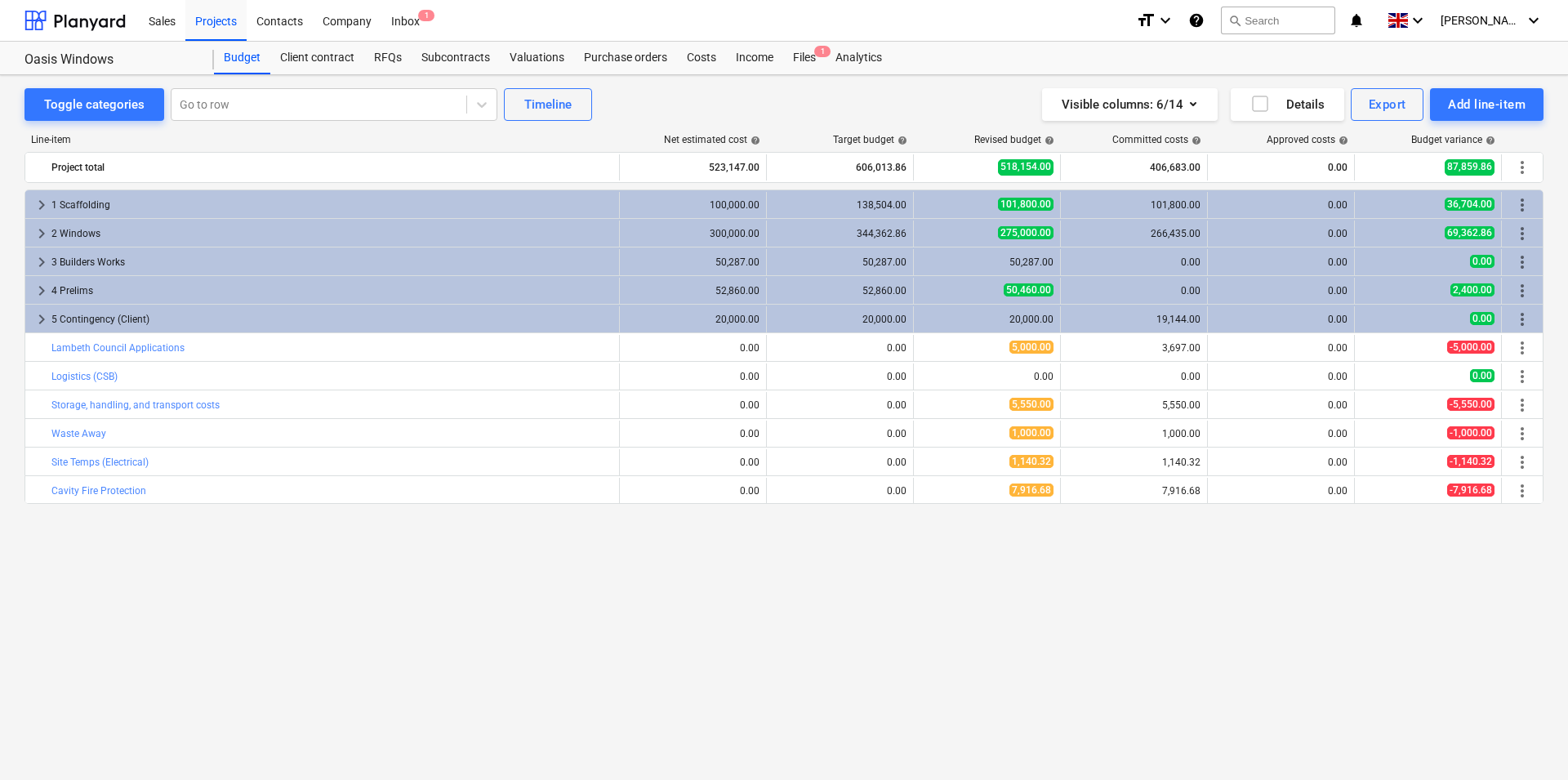
click at [781, 207] on div "101,800.00" at bounding box center [1133, 205] width 133 height 11
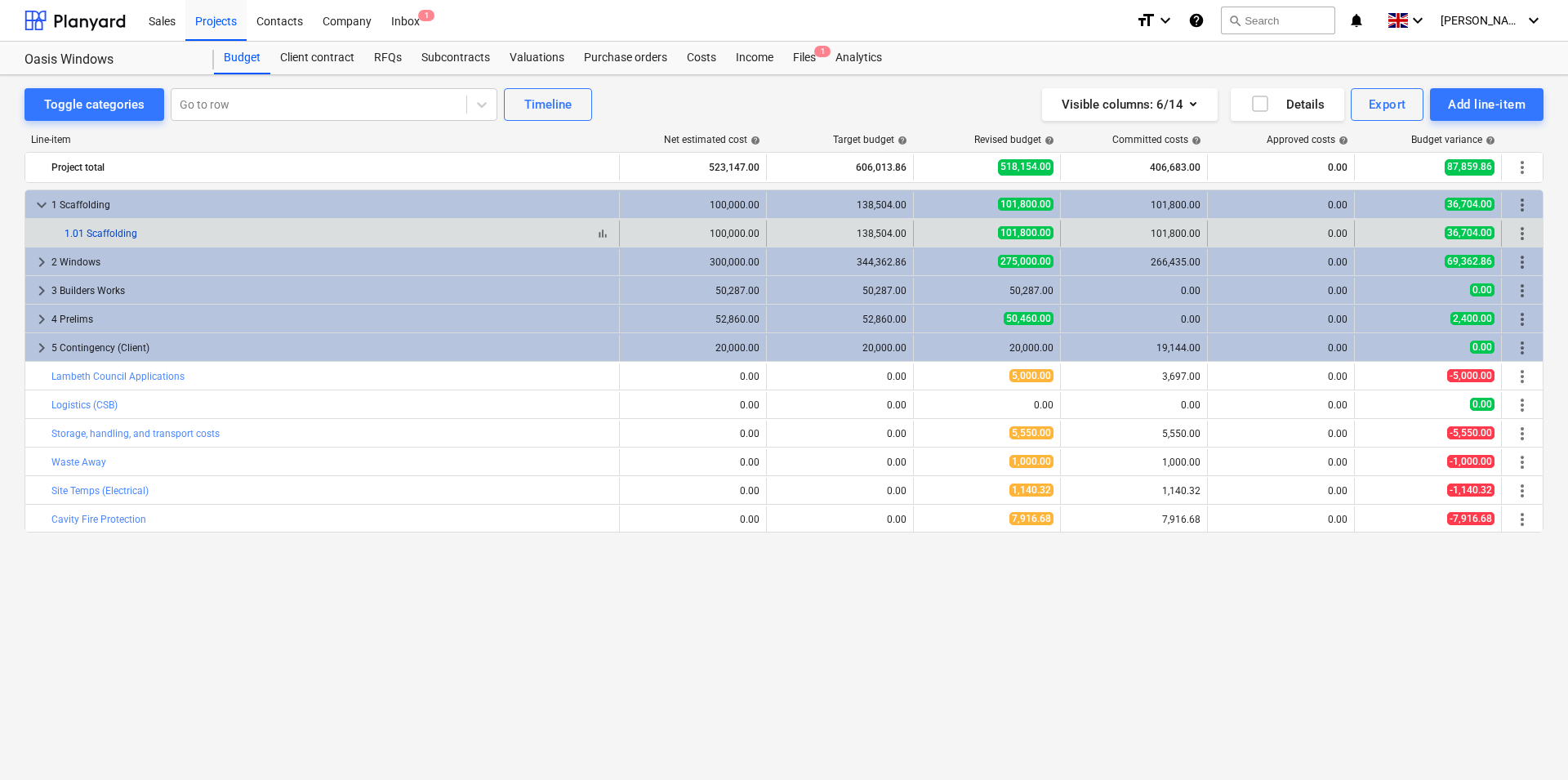
click at [96, 228] on link "1.01 Scaffolding" at bounding box center [101, 234] width 73 height 11
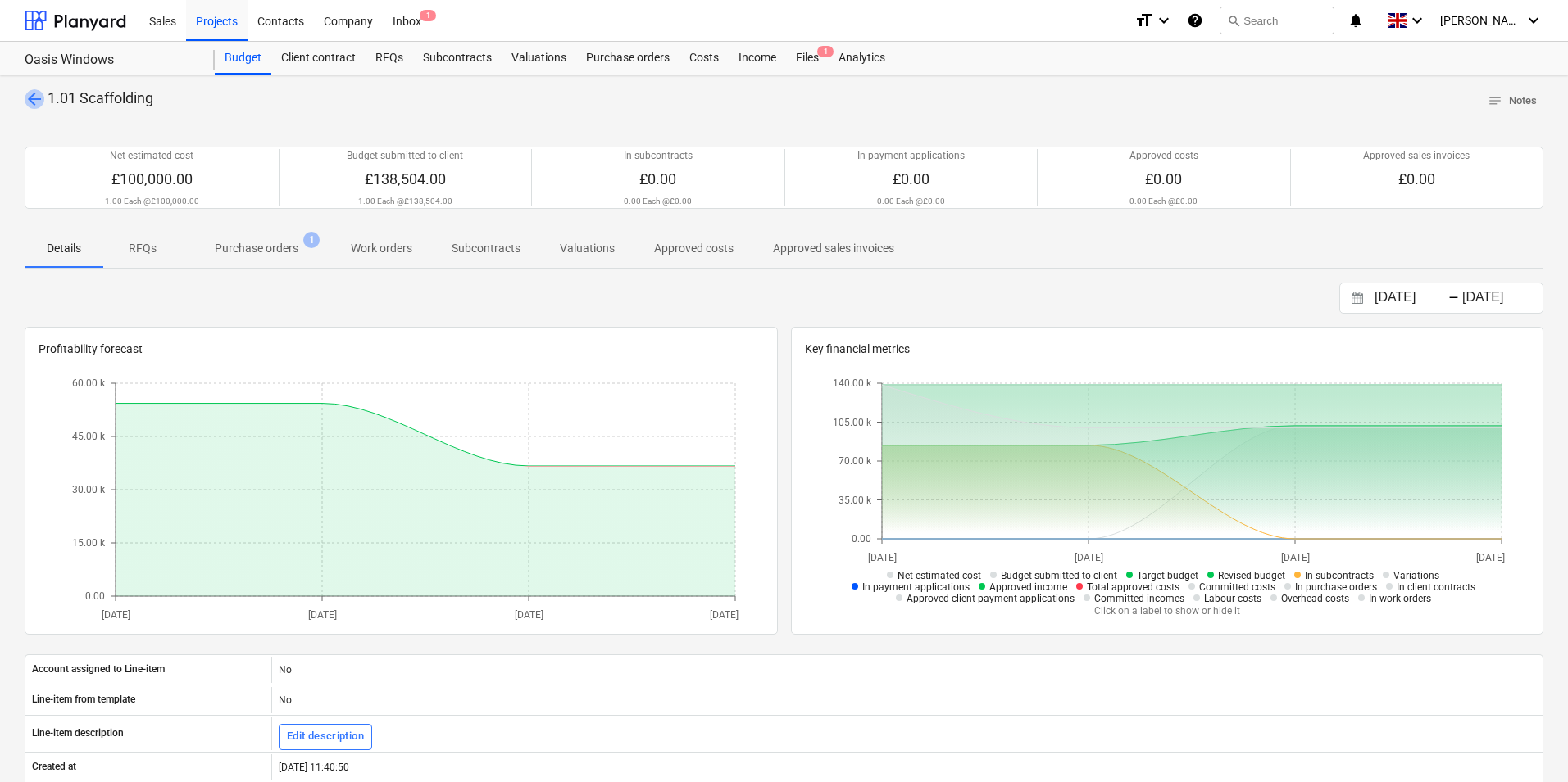
click at [35, 89] on span "arrow_back" at bounding box center [34, 99] width 20 height 20
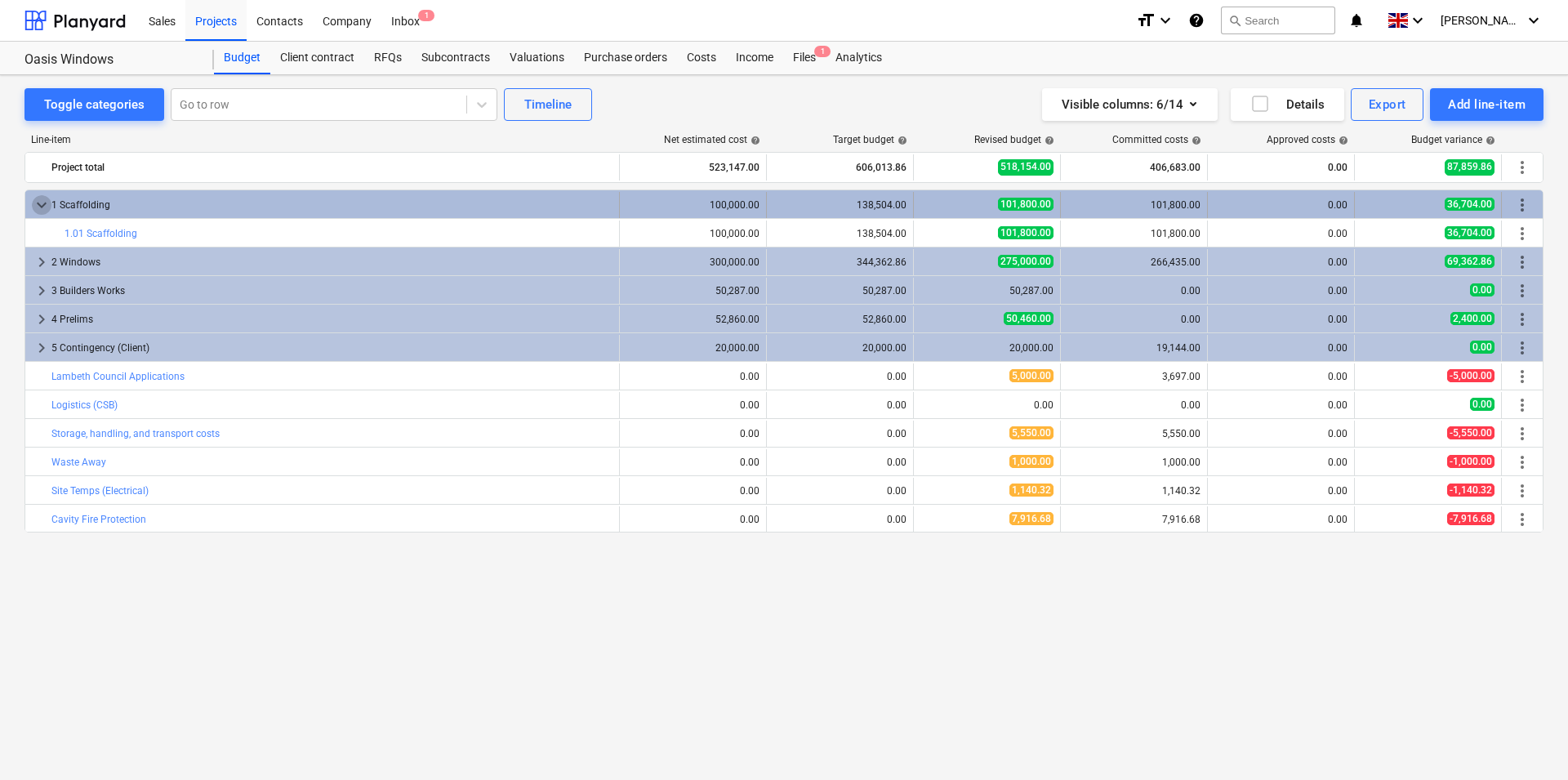
click at [38, 204] on span "keyboard_arrow_down" at bounding box center [42, 205] width 20 height 20
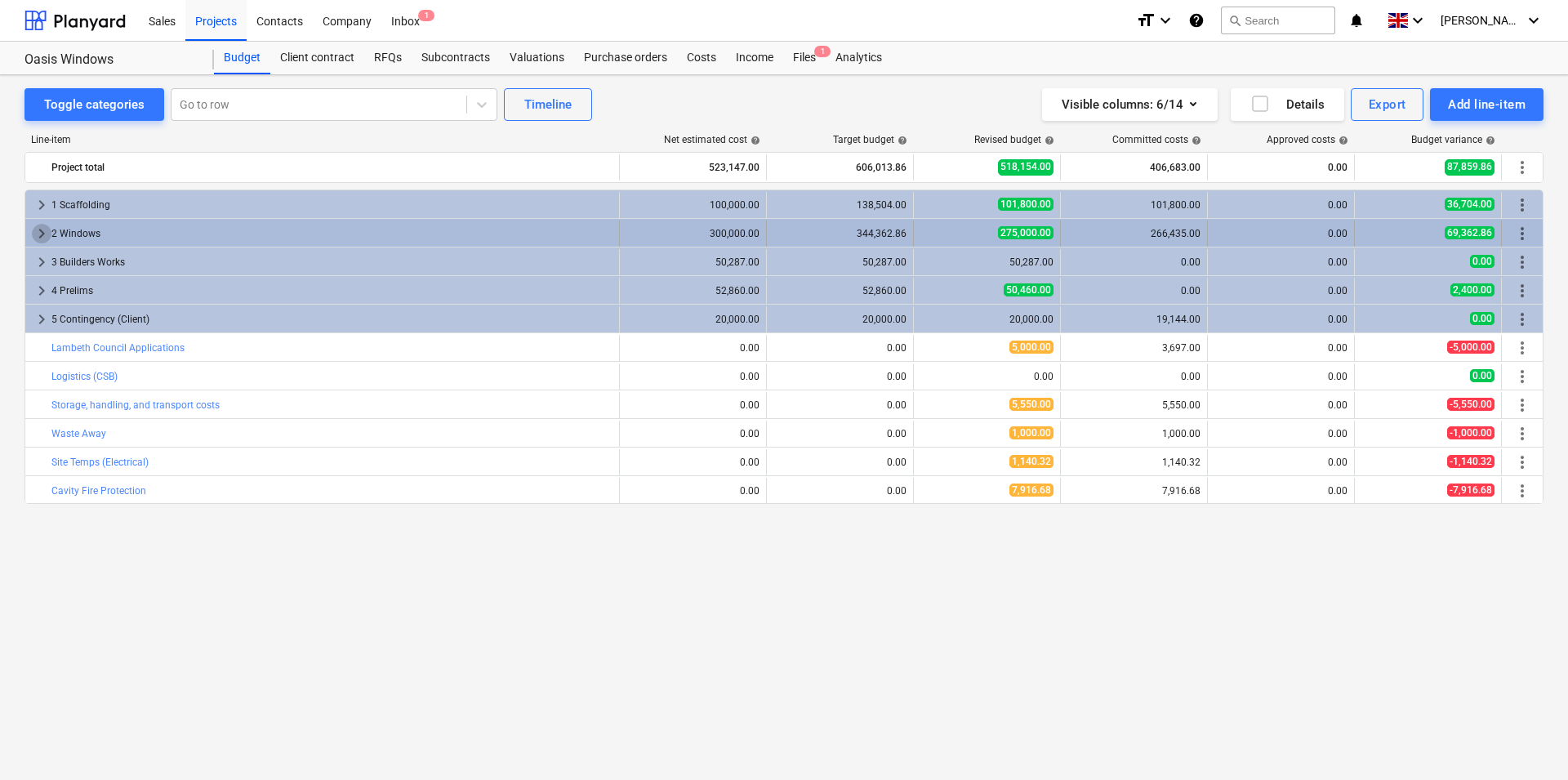
click at [38, 231] on span "keyboard_arrow_right" at bounding box center [42, 234] width 20 height 20
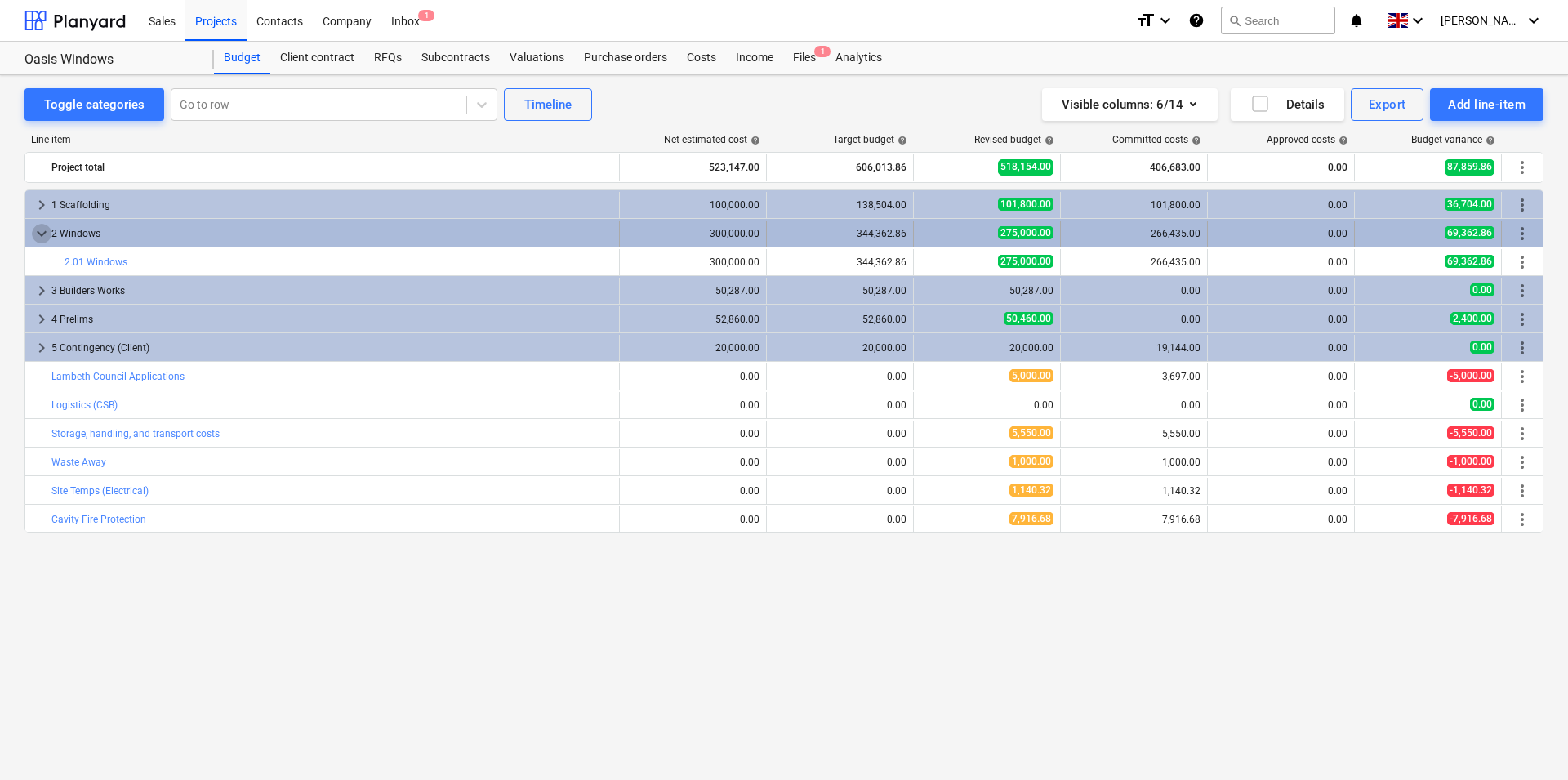
click at [43, 234] on span "keyboard_arrow_down" at bounding box center [42, 234] width 20 height 20
